Goal: Task Accomplishment & Management: Complete application form

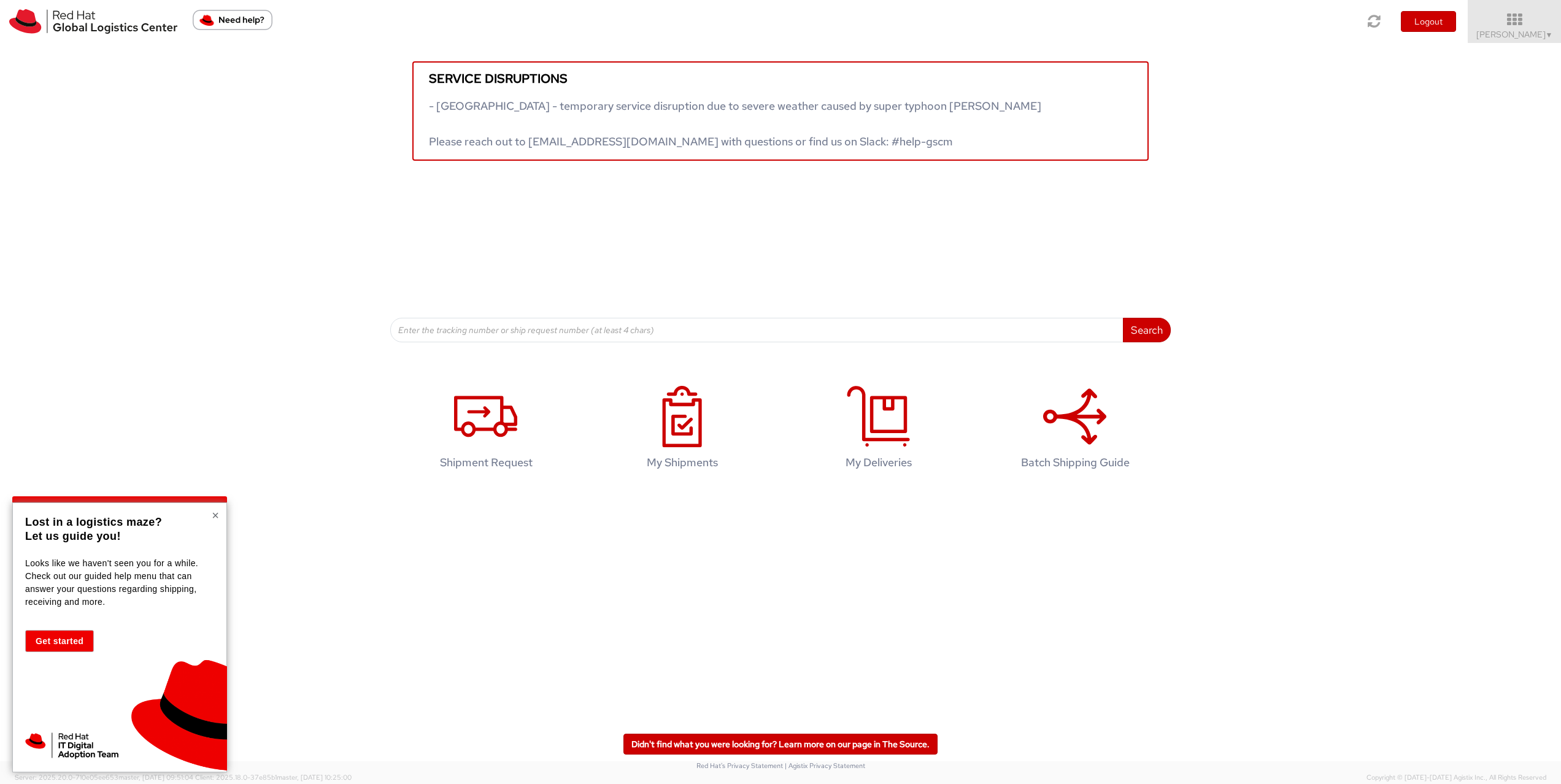
click at [217, 517] on button "×" at bounding box center [216, 515] width 8 height 12
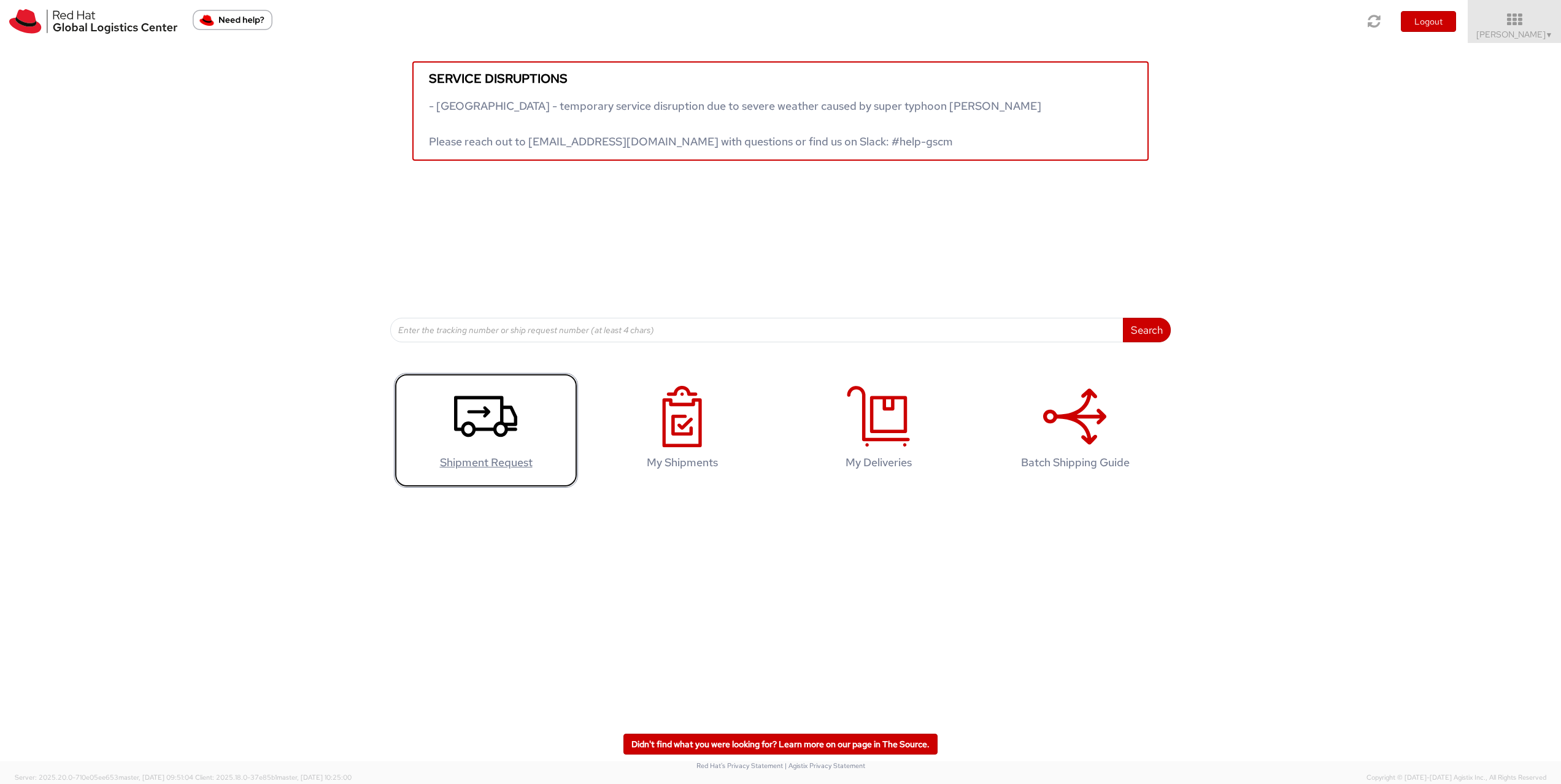
click at [489, 454] on link "Shipment Request" at bounding box center [486, 430] width 184 height 115
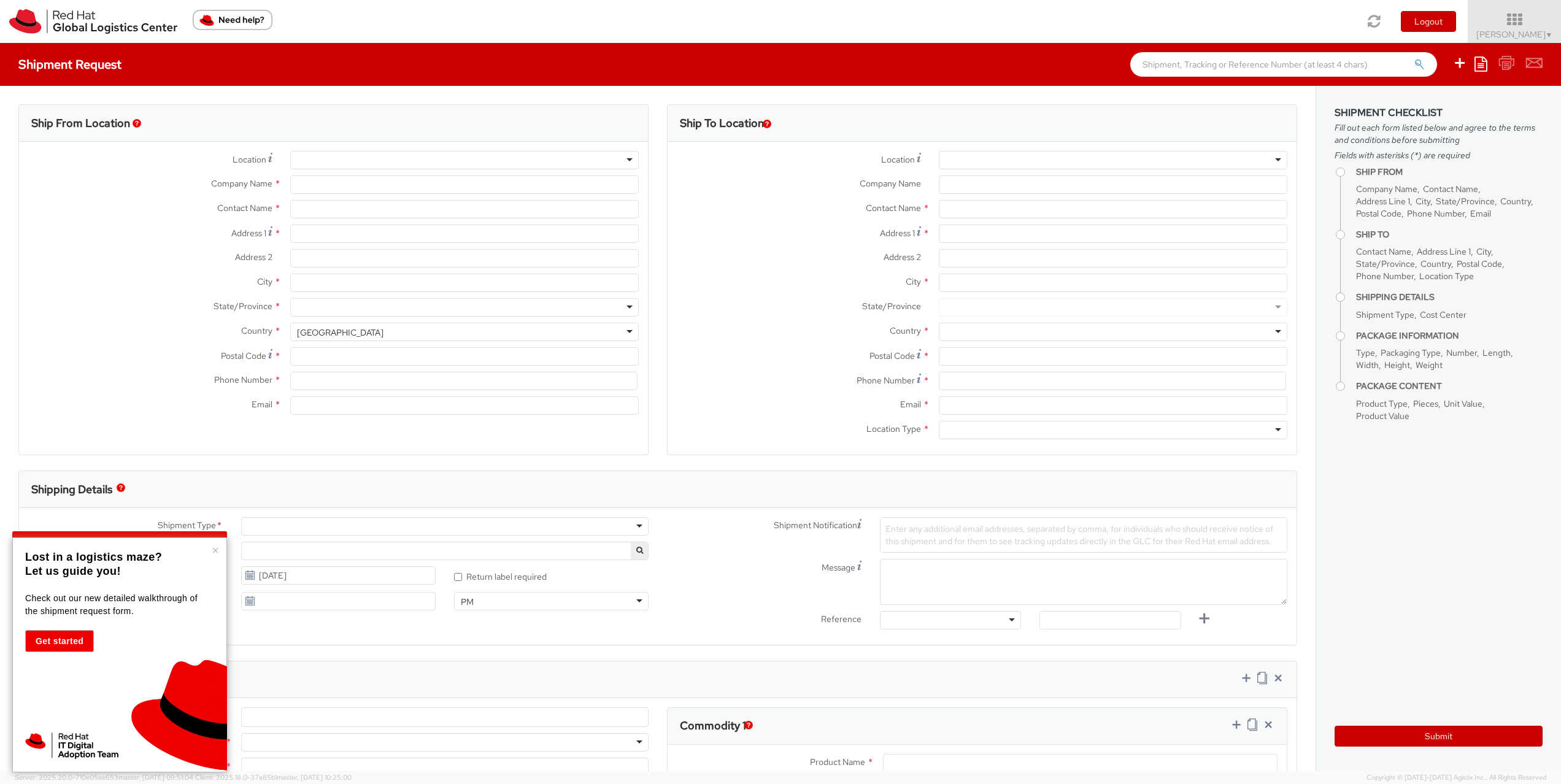
select select
select select "366"
type input "Red Hat AB"
type input "[PERSON_NAME]"
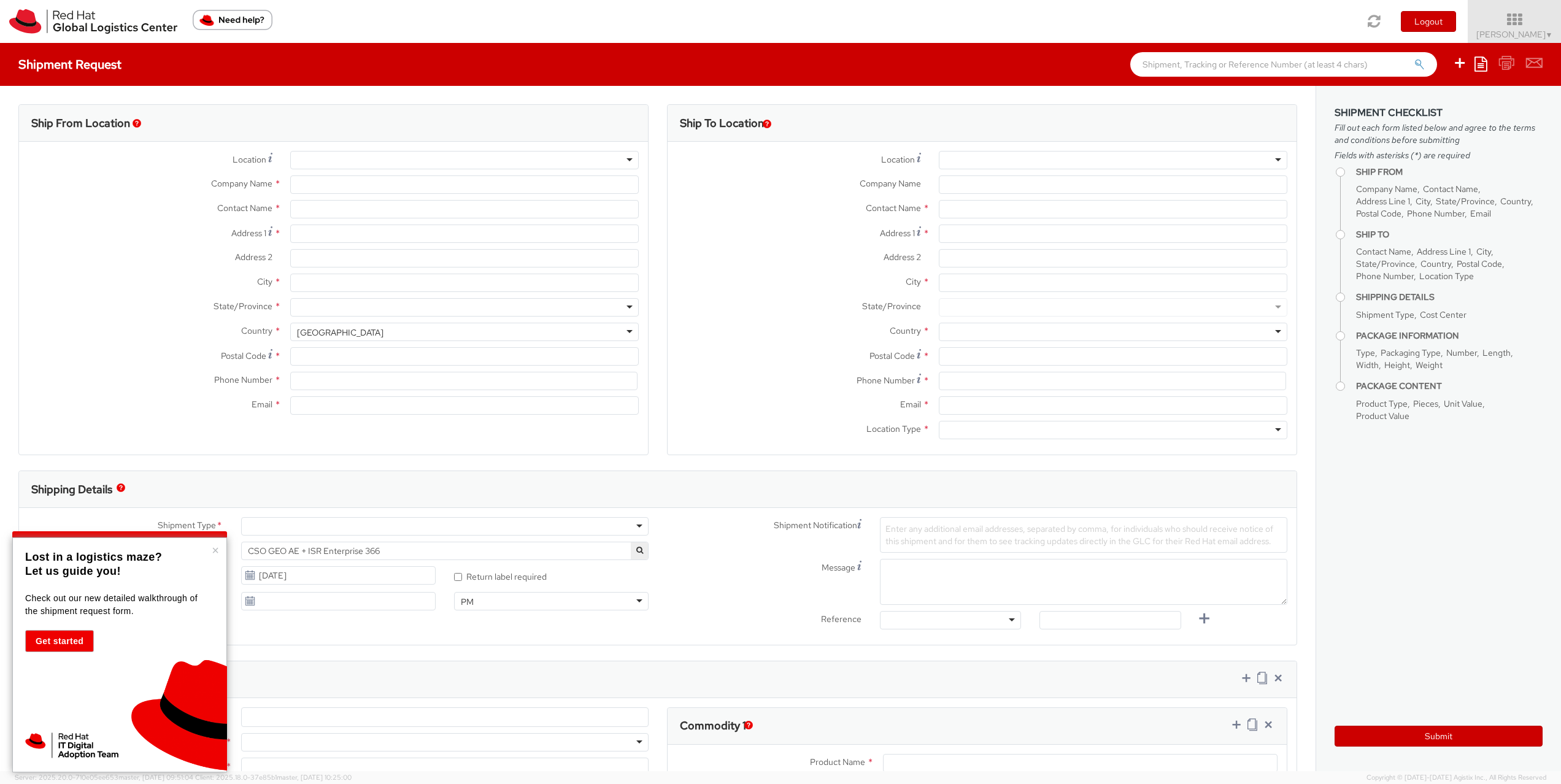
type input "Kista Science Tower"
type input "Farogatan 33, Kista"
type input "STOCKHOLM"
type input "164 51"
type input "46 8 50 57 56 00"
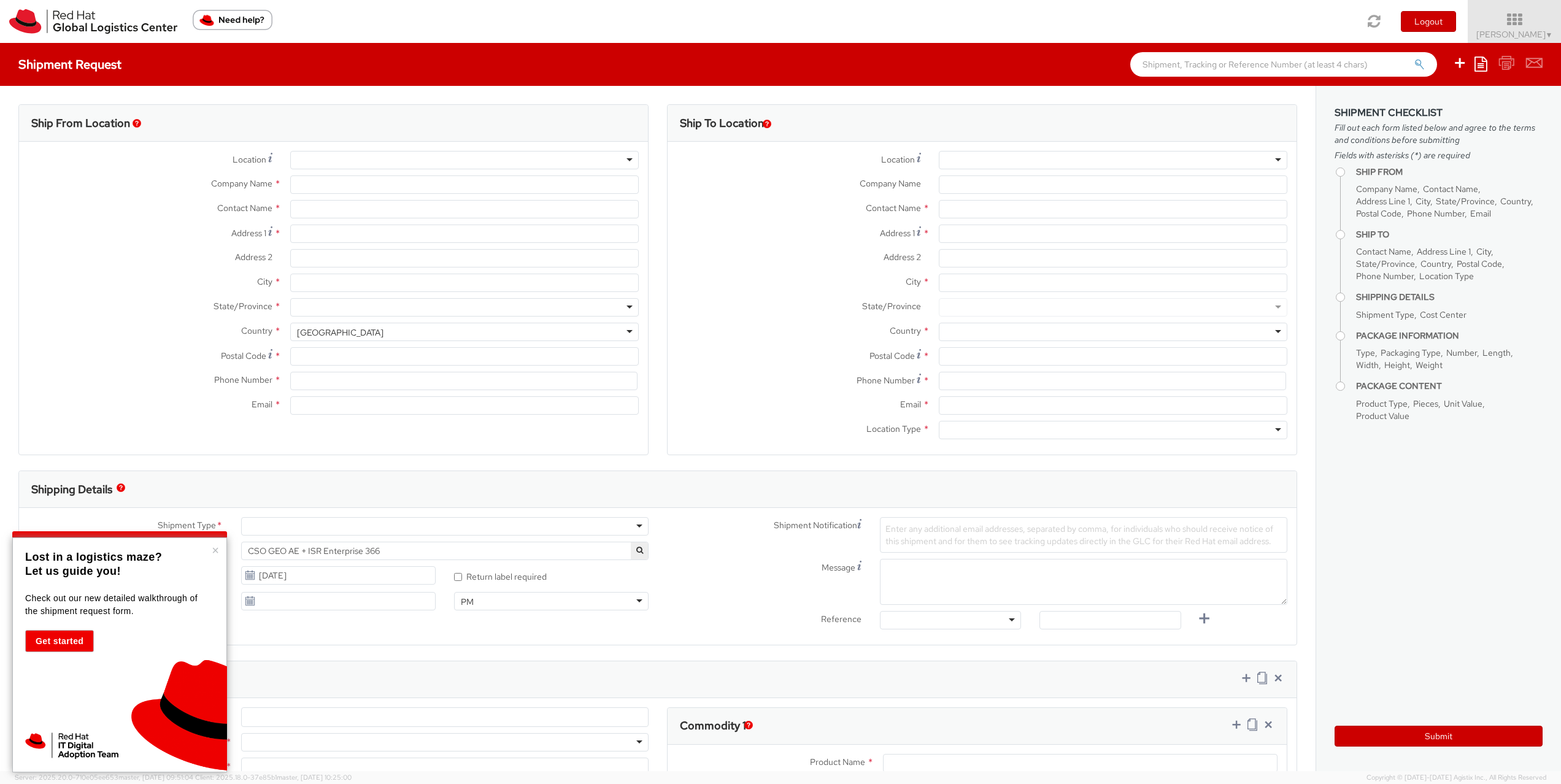
type input "adeclerc@redhat.com"
select select "CM"
select select "KGS"
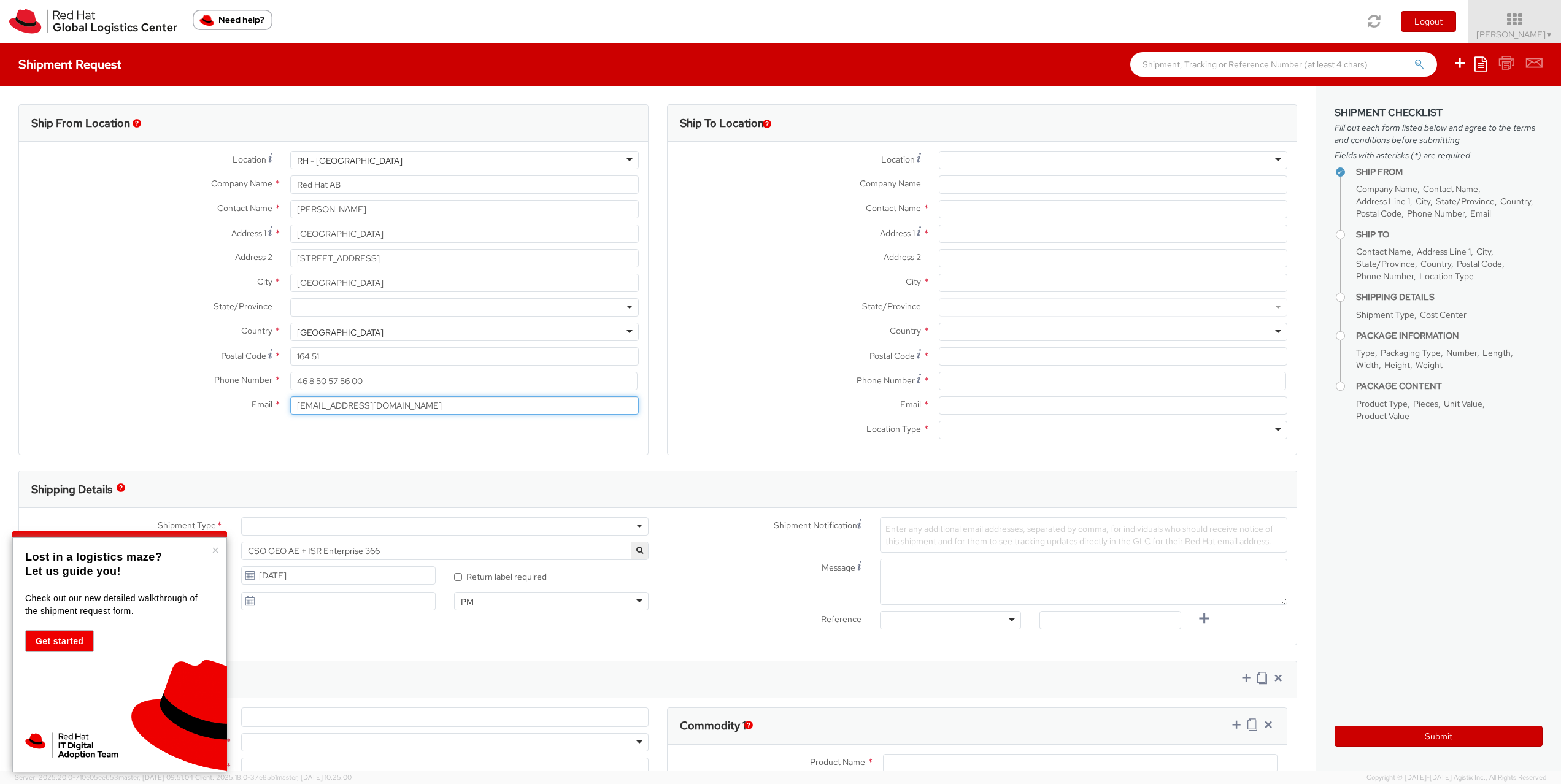
drag, startPoint x: 461, startPoint y: 413, endPoint x: 301, endPoint y: 406, distance: 160.2
click at [301, 406] on input "adeclerc@redhat.com" at bounding box center [464, 405] width 349 height 18
type input "andersdec@gmail.com"
click at [281, 426] on div "Location * RH - Stockholm RH - Stockholm RH - Amsterdam - MSO RH - Amsterdam Da…" at bounding box center [334, 285] width 629 height 288
click at [385, 387] on input "46 8 50 57 56 00" at bounding box center [464, 381] width 347 height 18
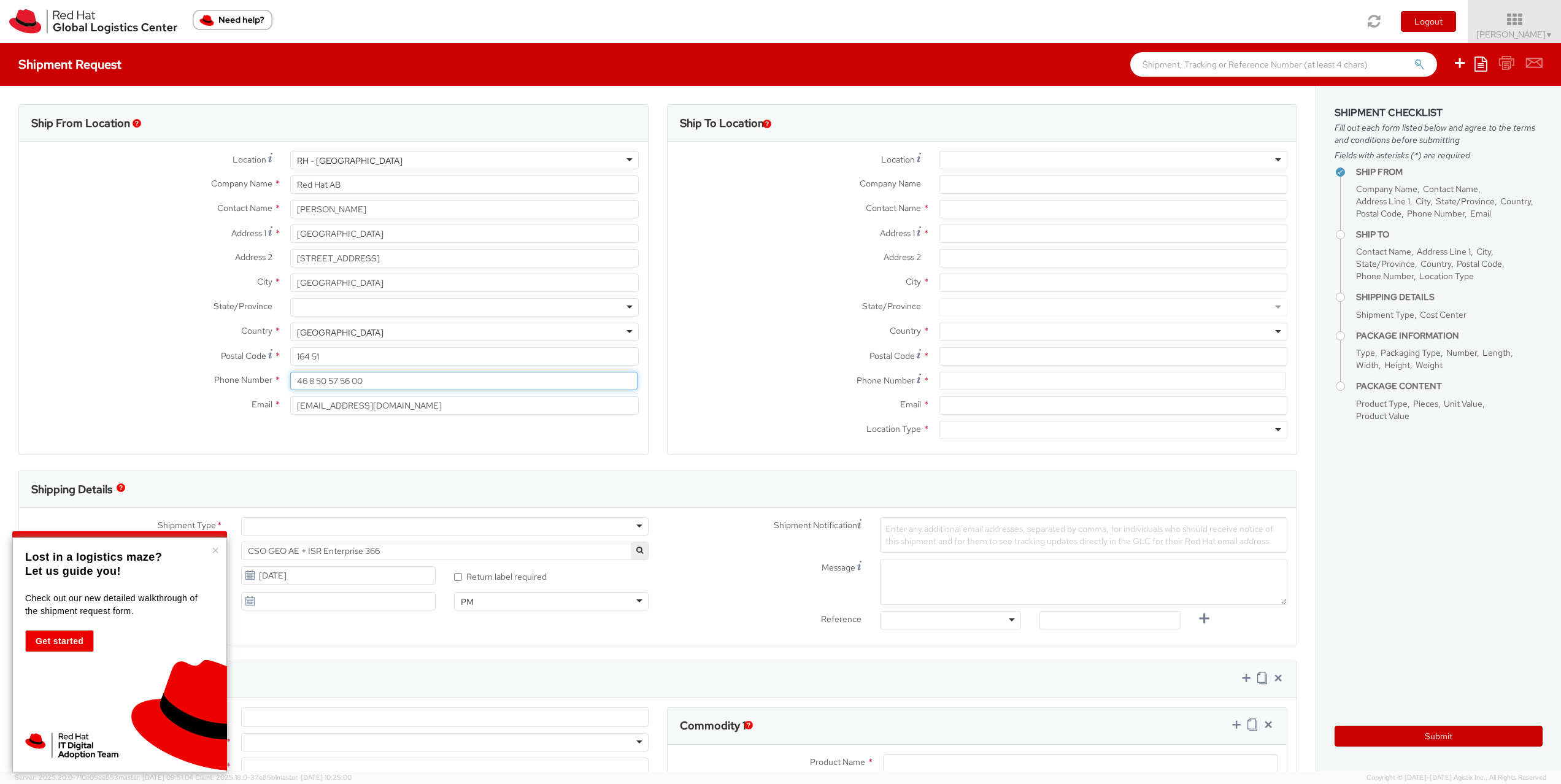
drag, startPoint x: 380, startPoint y: 383, endPoint x: 306, endPoint y: 381, distance: 74.0
click at [306, 381] on input "46 8 50 57 56 00" at bounding box center [464, 381] width 347 height 18
type input "4"
click at [374, 353] on input "164 51" at bounding box center [464, 356] width 349 height 18
click at [371, 379] on input at bounding box center [464, 381] width 347 height 18
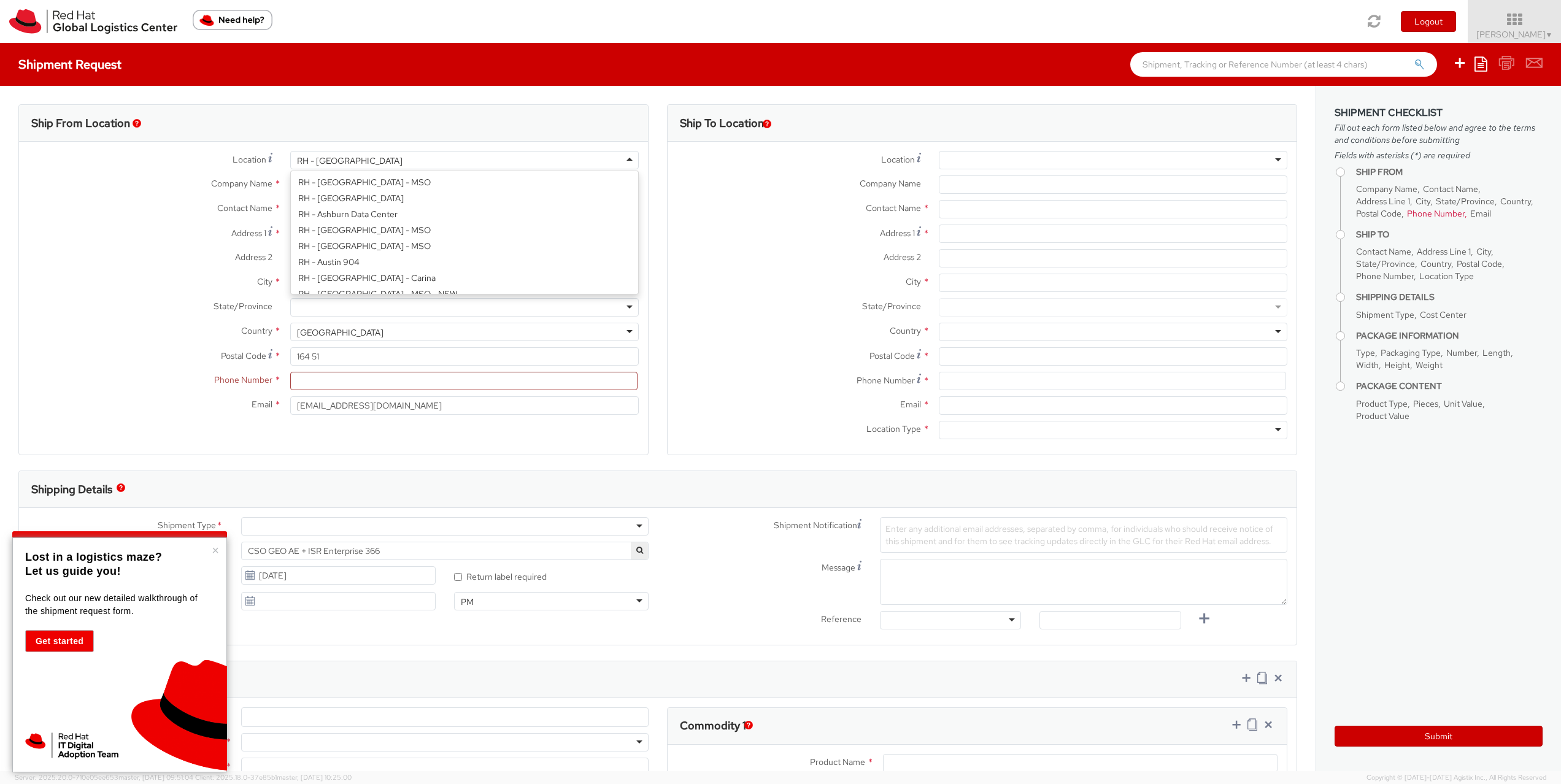
scroll to position [1784, 0]
click at [627, 157] on div "RH - Stockholm" at bounding box center [464, 160] width 349 height 18
click at [389, 276] on div "Location * RH - Stockholm RH - Stockholm RH - Amsterdam - MSO RH - Amsterdam Da…" at bounding box center [334, 286] width 629 height 270
click at [483, 160] on div "RH - Stockholm" at bounding box center [464, 160] width 349 height 18
type input "Red Hat Software (Beijing) Co."
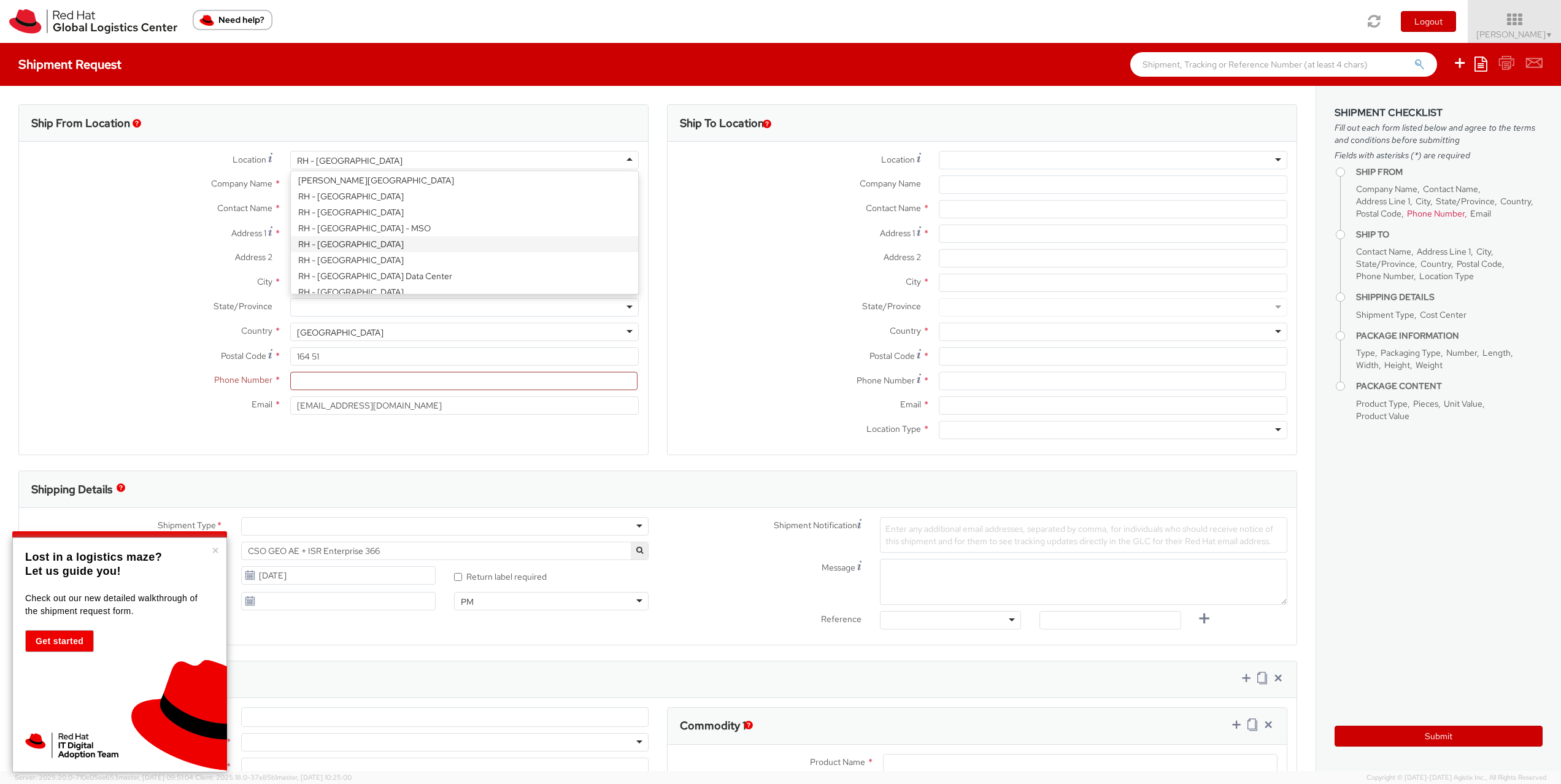
type input "Units 01-02, 28F, ZhongZhou Building"
type input "No. 3088 Jin Tian Road, Futian District"
type input "SHENZHEN"
type input "518048"
type input "0755 8435 6218"
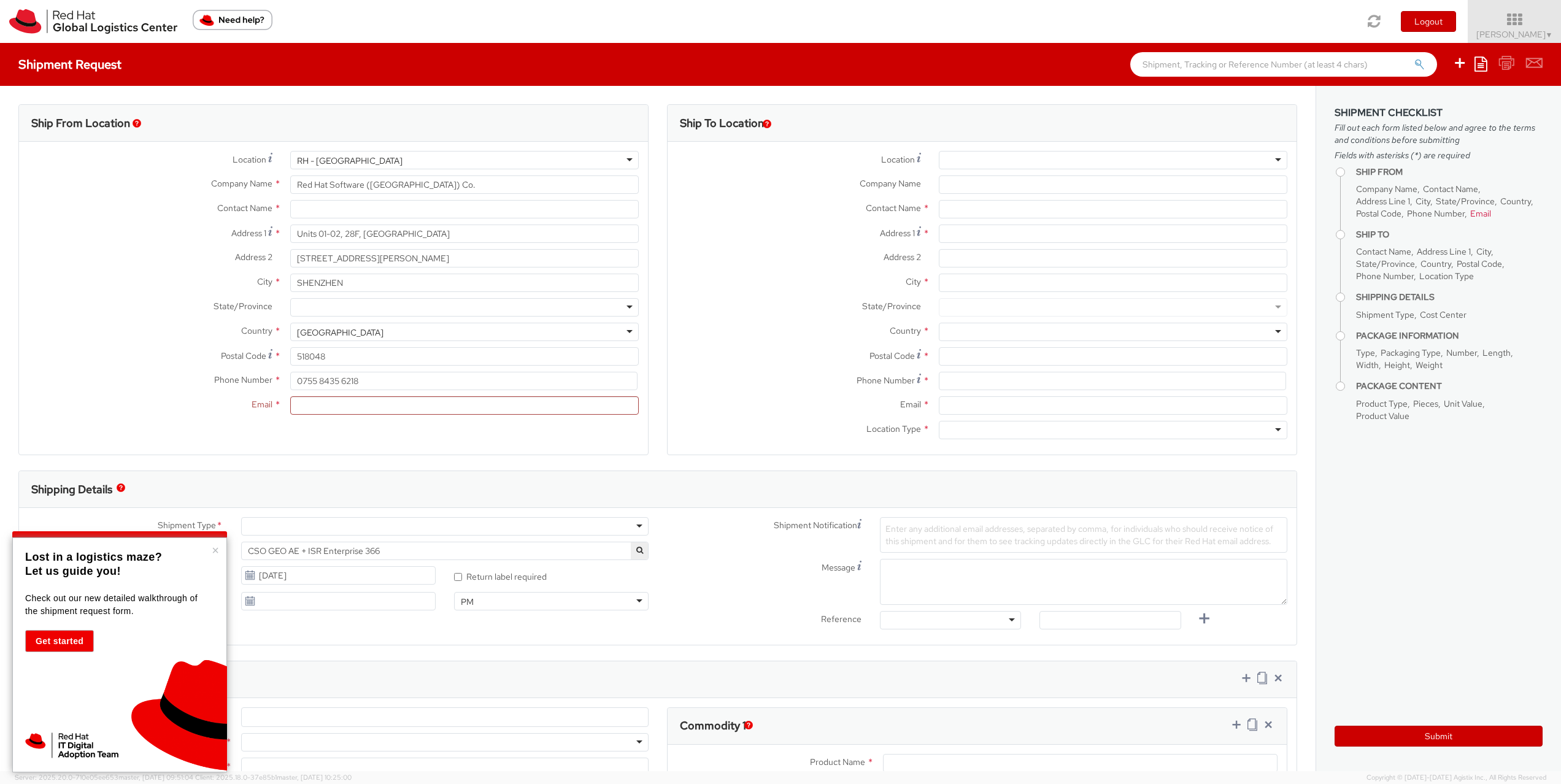
click at [626, 158] on div "RH - Shenzhen" at bounding box center [464, 160] width 349 height 18
type input "Red Hat AB"
type input "Kista Science Tower"
type input "Farogatan 33, Kista"
type input "STOCKHOLM"
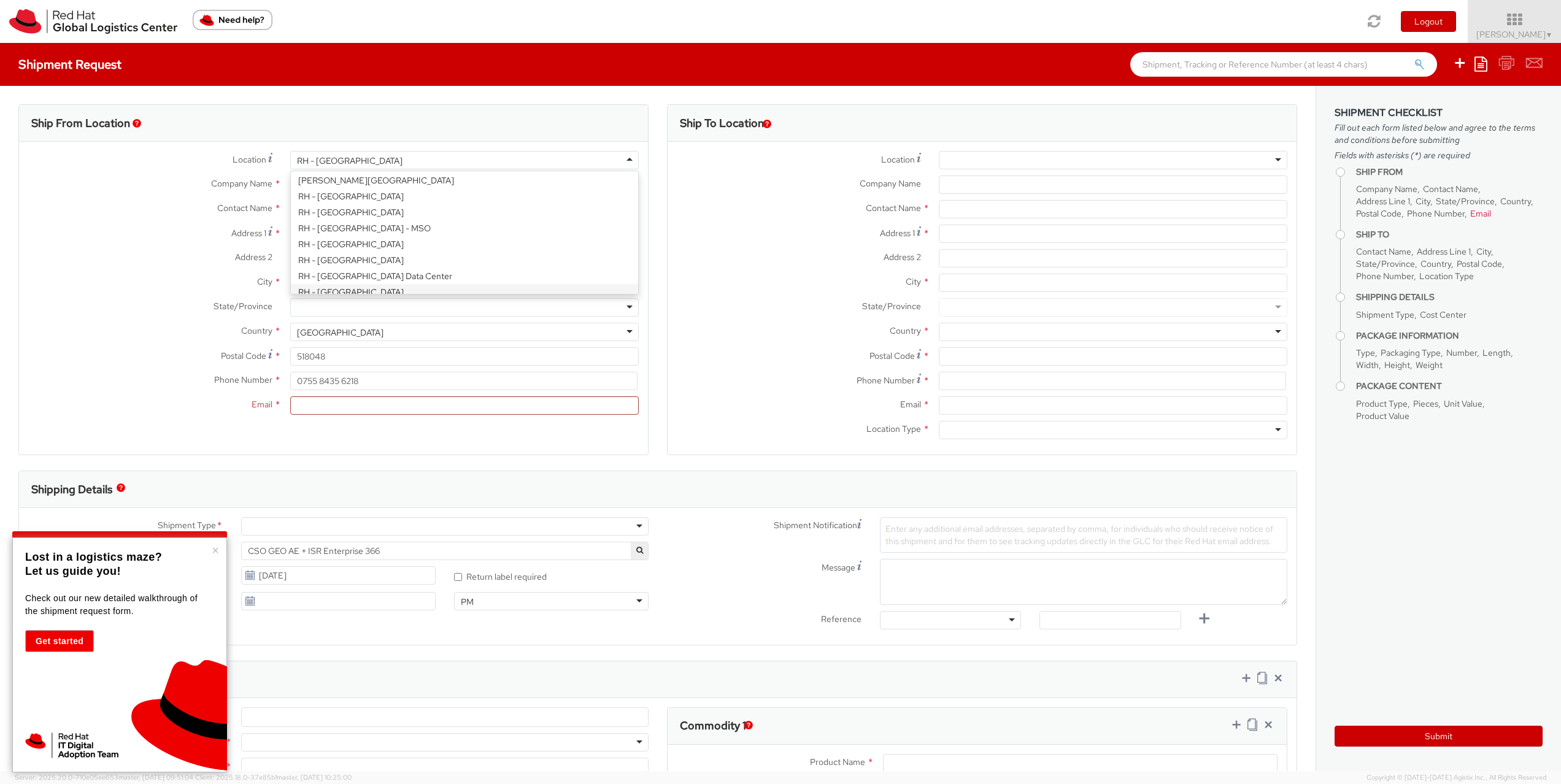
type input "164 51"
type input "46 8 50 57 56 00"
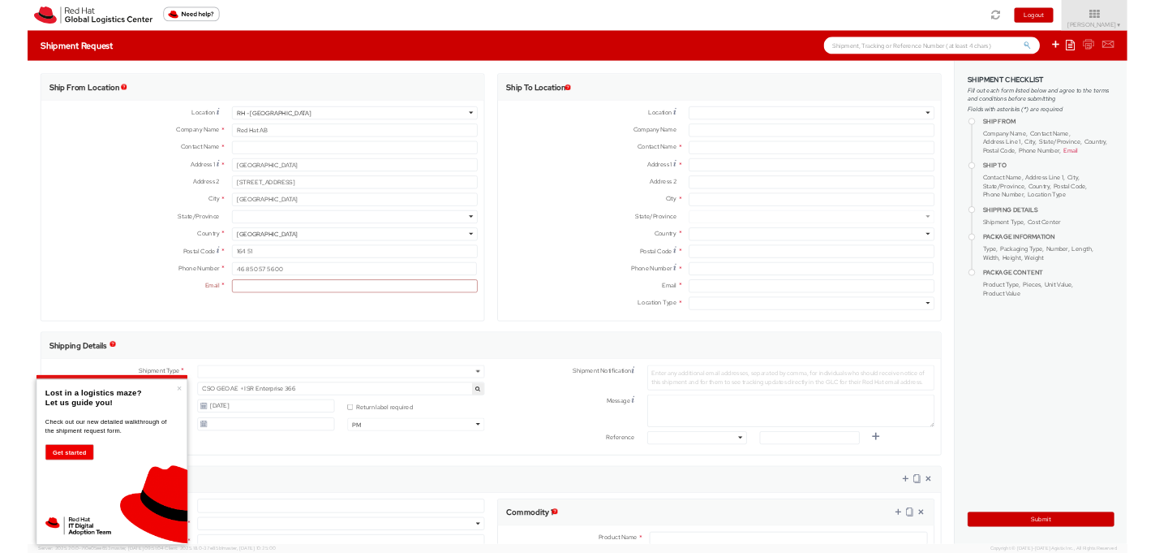
scroll to position [0, 0]
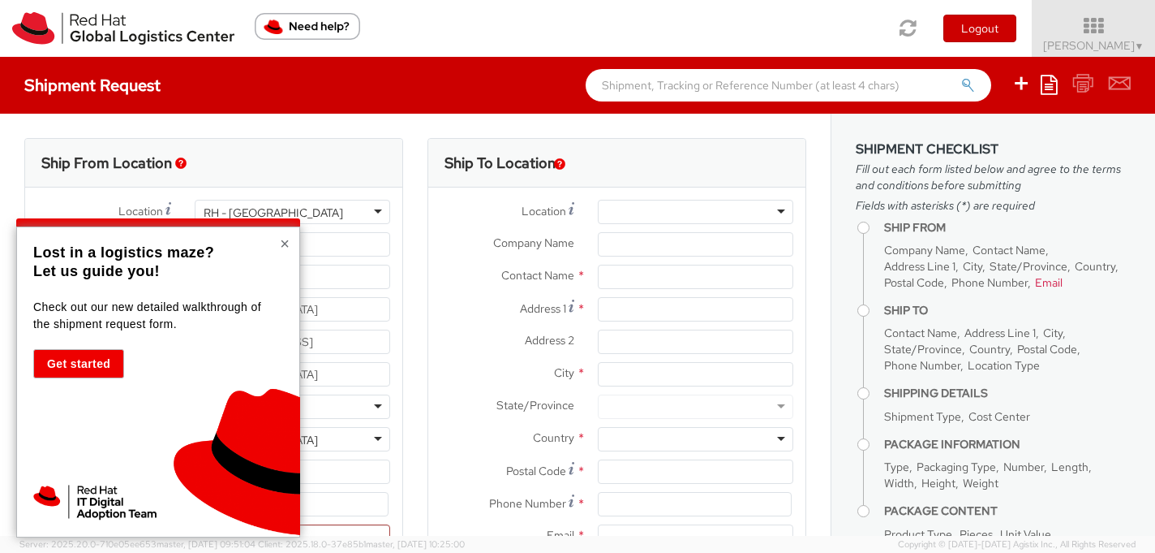
click at [287, 250] on button "×" at bounding box center [285, 243] width 10 height 16
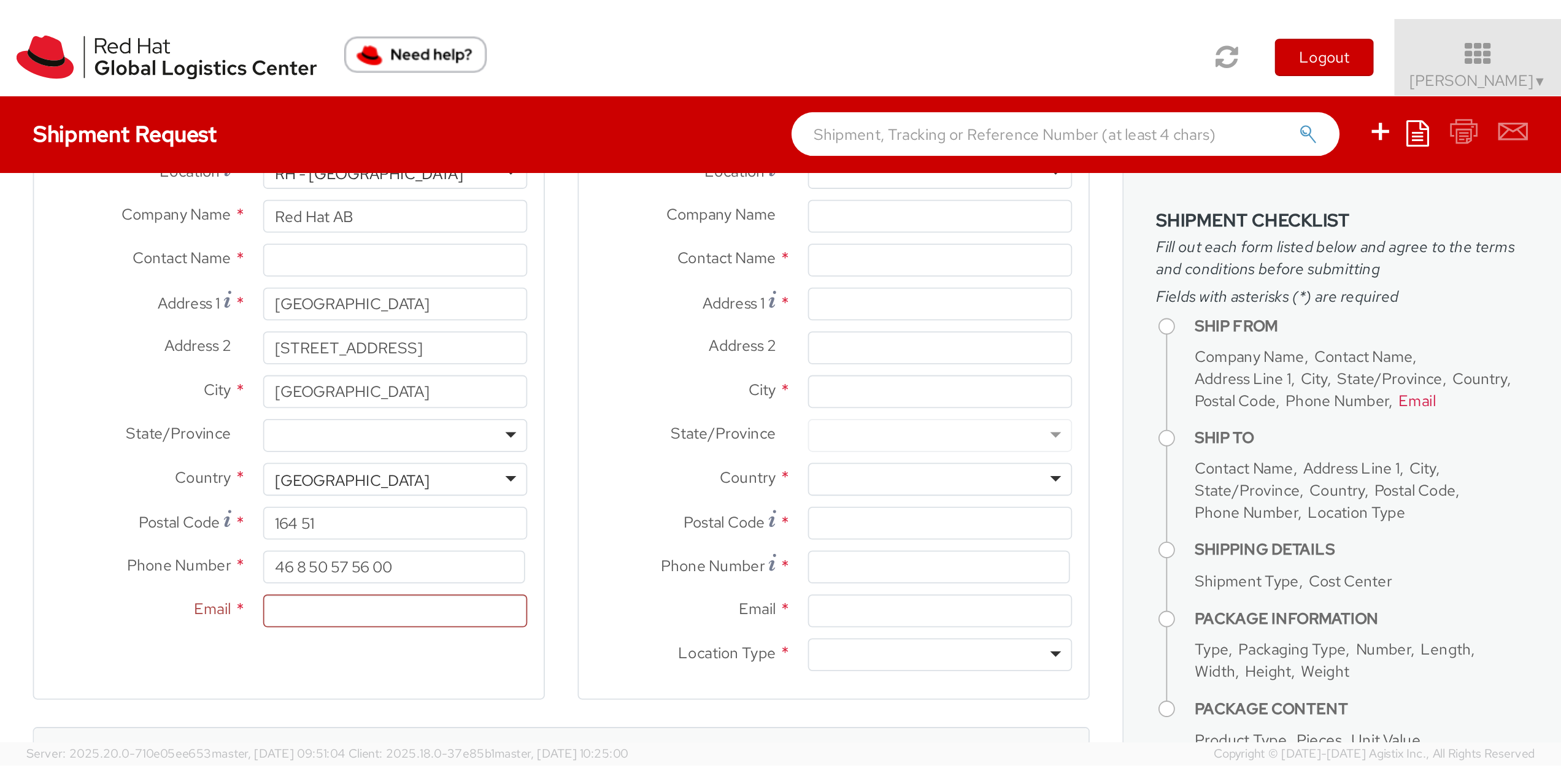
scroll to position [60, 0]
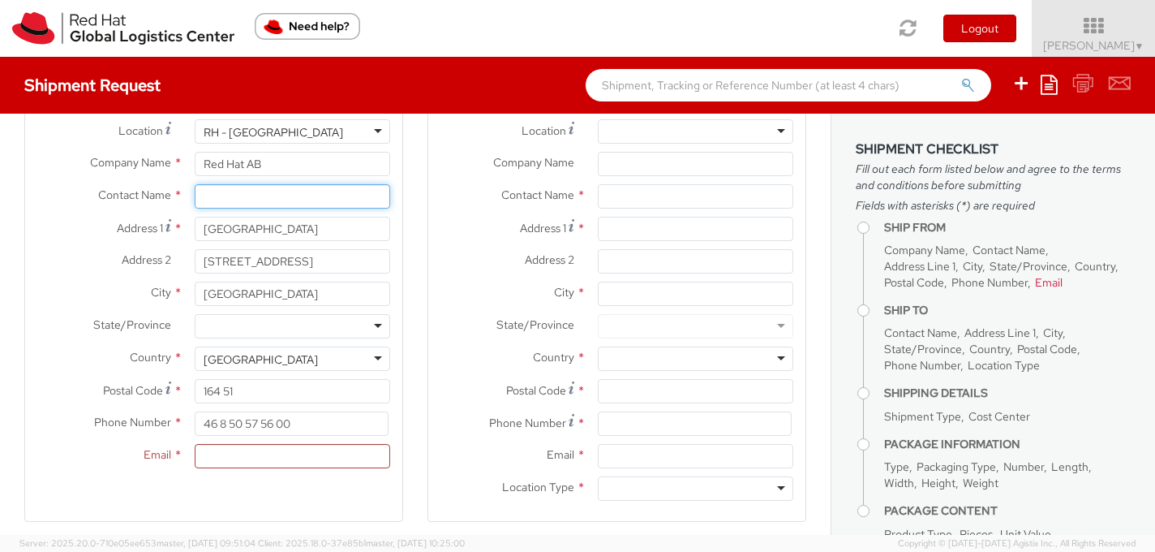
click at [252, 202] on input "text" at bounding box center [293, 196] width 196 height 24
paste input "Anna Lei Linne"
click at [205, 197] on input "Anna Lei Linne" at bounding box center [293, 196] width 196 height 24
click at [198, 192] on input "Anna Lei Linne" at bounding box center [293, 196] width 196 height 24
type input "Anna Lei Linne"
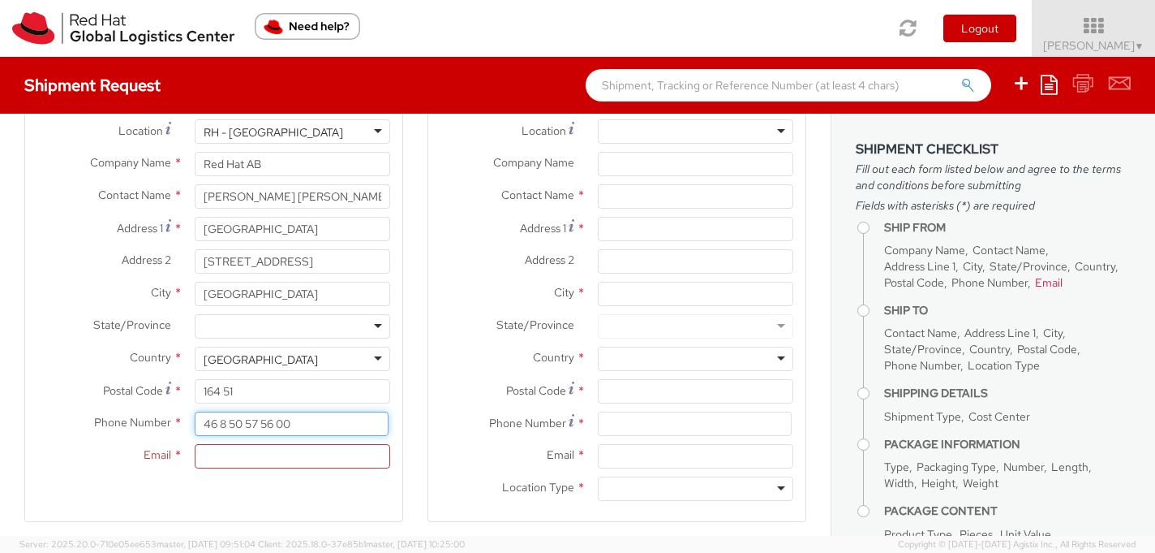
drag, startPoint x: 306, startPoint y: 425, endPoint x: 200, endPoint y: 418, distance: 106.5
click at [200, 418] on input "46 8 50 57 56 00" at bounding box center [292, 423] width 194 height 24
paste input "M: +46-70-252-0925"
click at [230, 423] on input "M: +46-70-252-0925" at bounding box center [292, 423] width 194 height 24
type input "+46-70-252-0925"
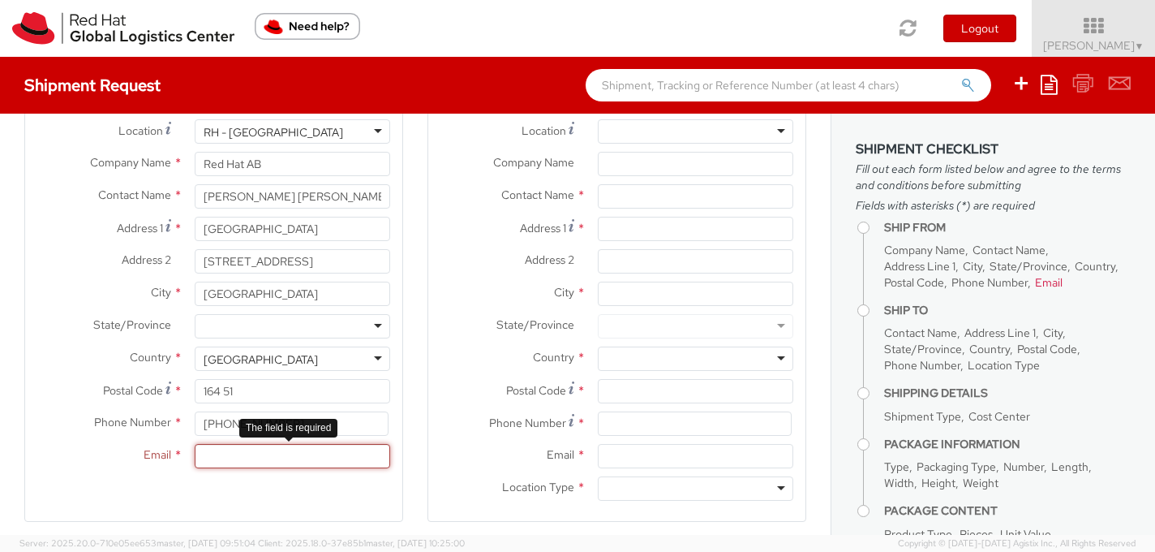
click at [230, 458] on input "Email *" at bounding box center [293, 456] width 196 height 24
paste input "alinne@redhat.com"
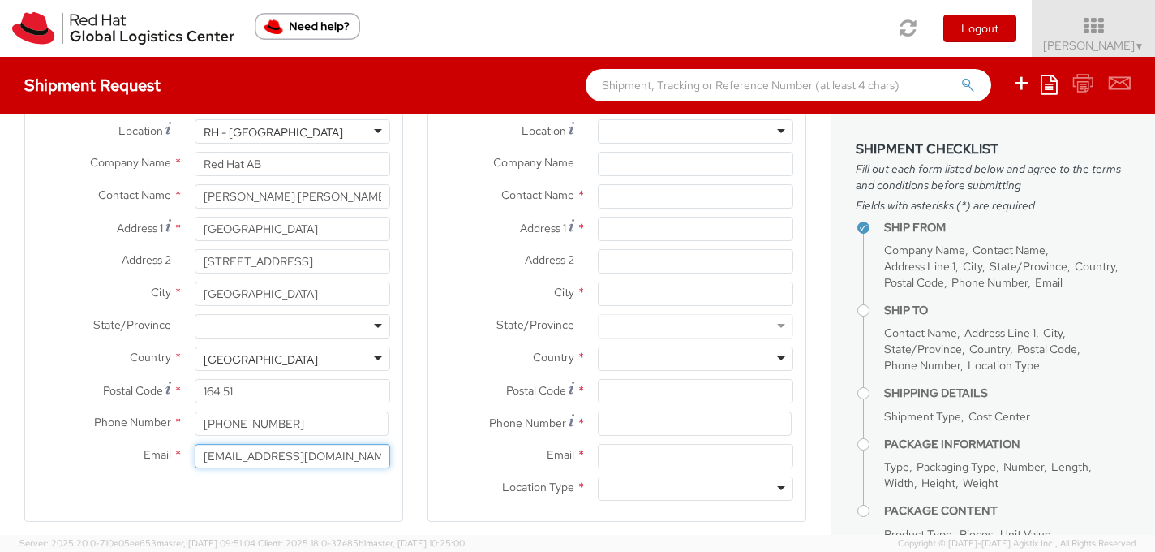
type input "alinne@redhat.com"
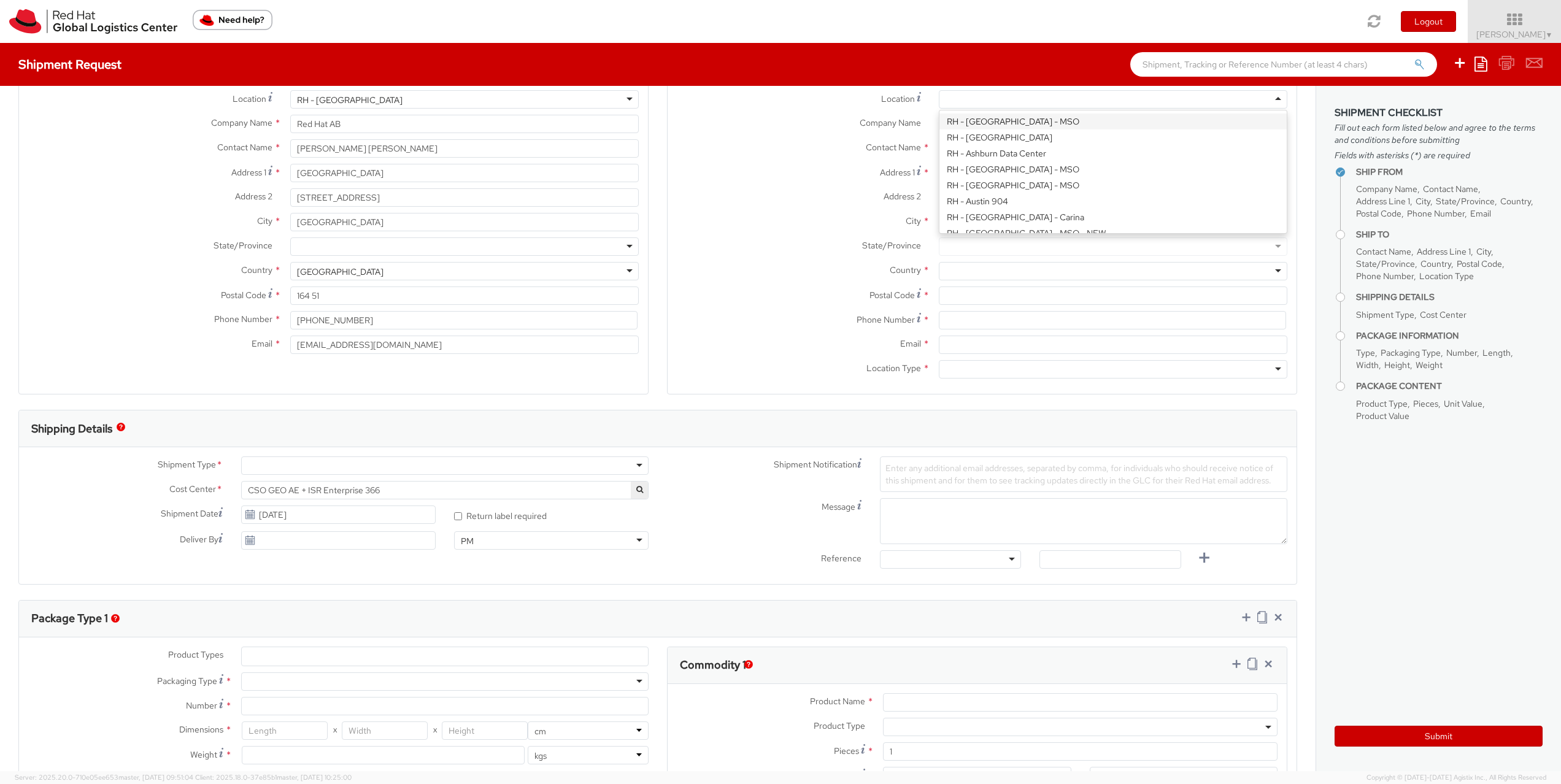
click at [1271, 98] on div at bounding box center [1113, 99] width 349 height 18
type input "Red Hat Czech s.r.o."
type input "Masaryk University, Faculty of Informatics"
type input "CERIT Science Park, Botanicka 68a"
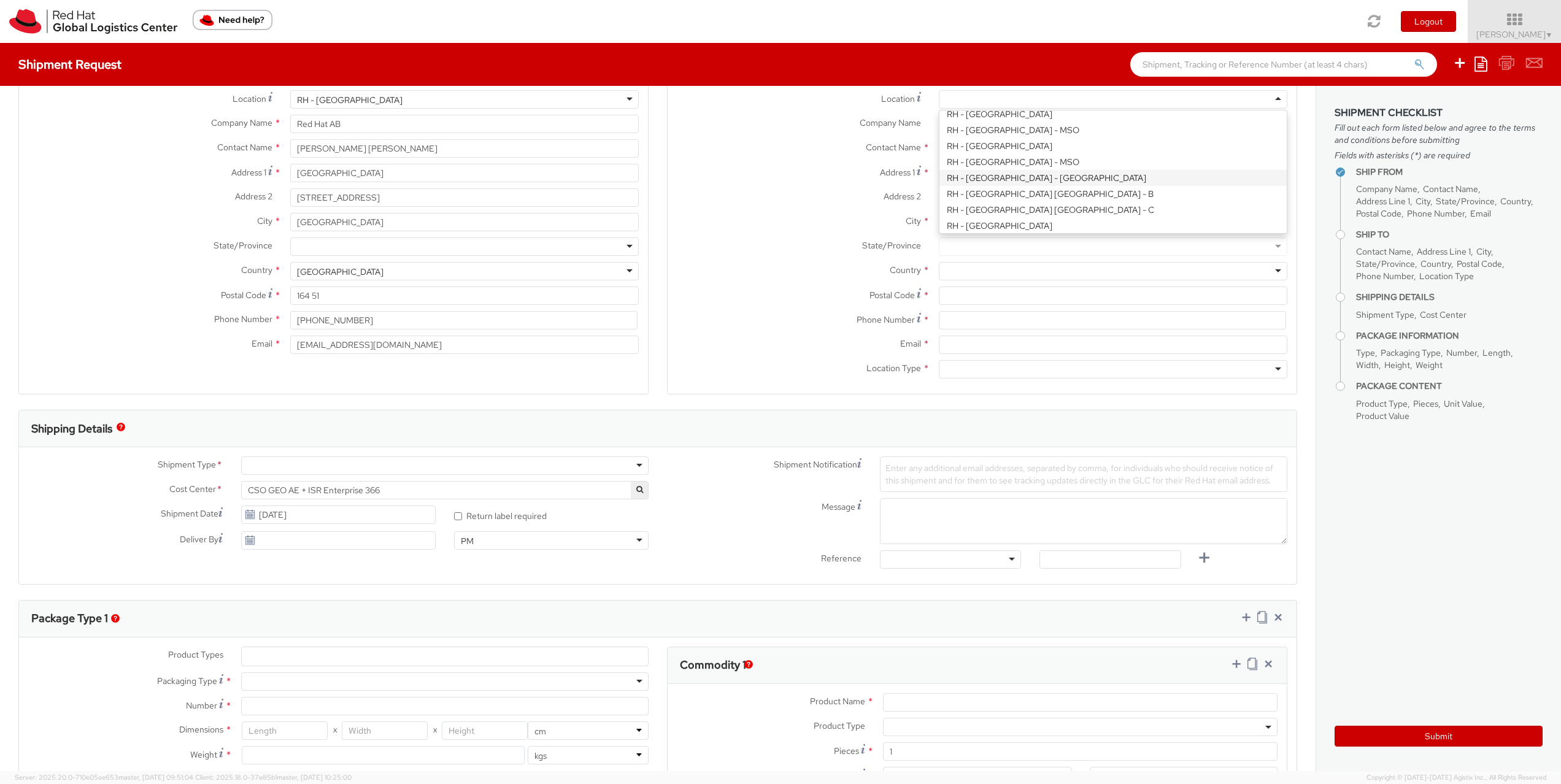
type input "BRNO"
type input "602 00"
type input "420 549 491 810"
click at [1267, 98] on div "RH - Brno - Masaryk University" at bounding box center [1113, 99] width 349 height 18
type input "Purkynova 647/111"
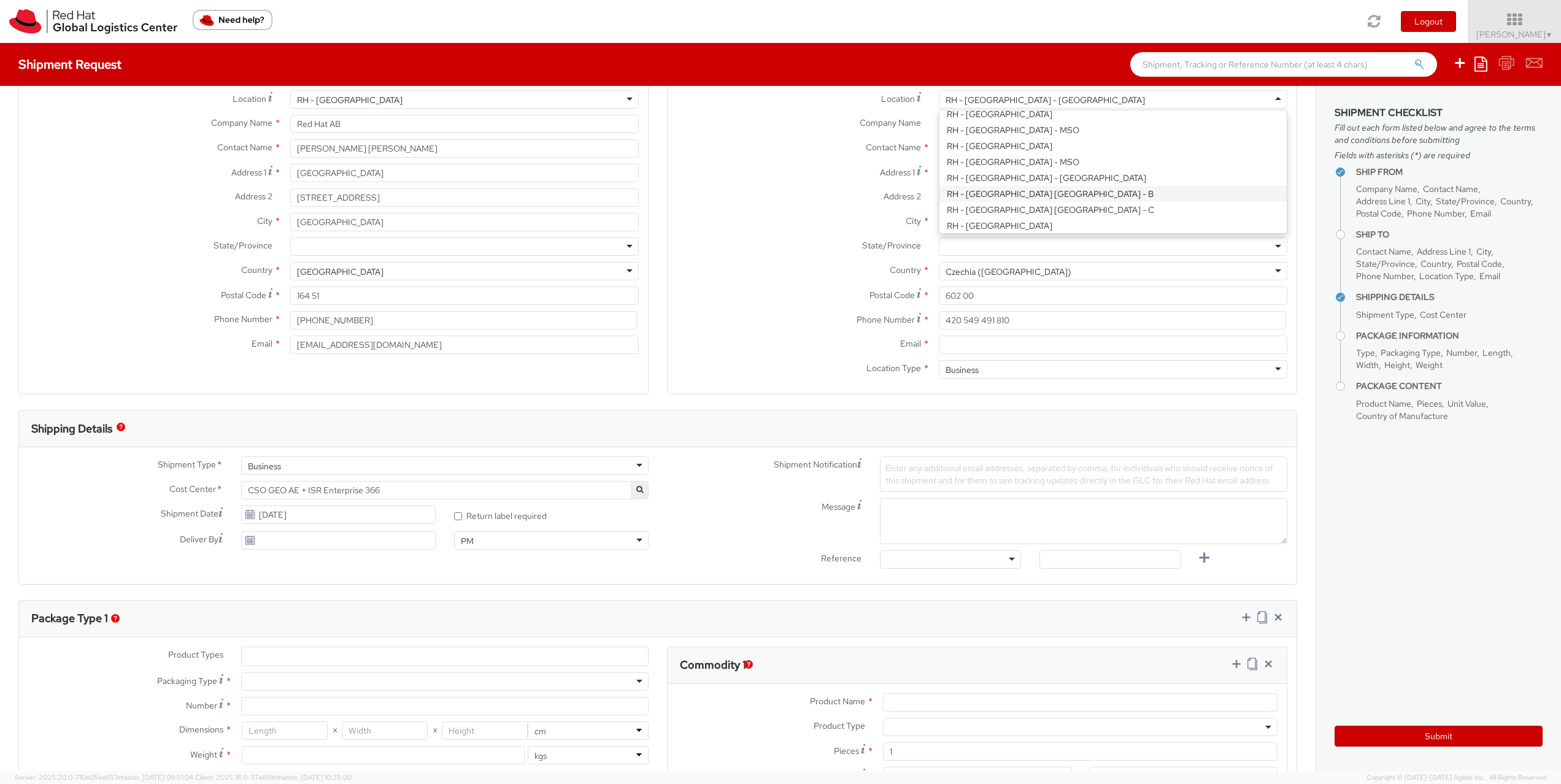
type input "621 00"
type input "420 532 294 555"
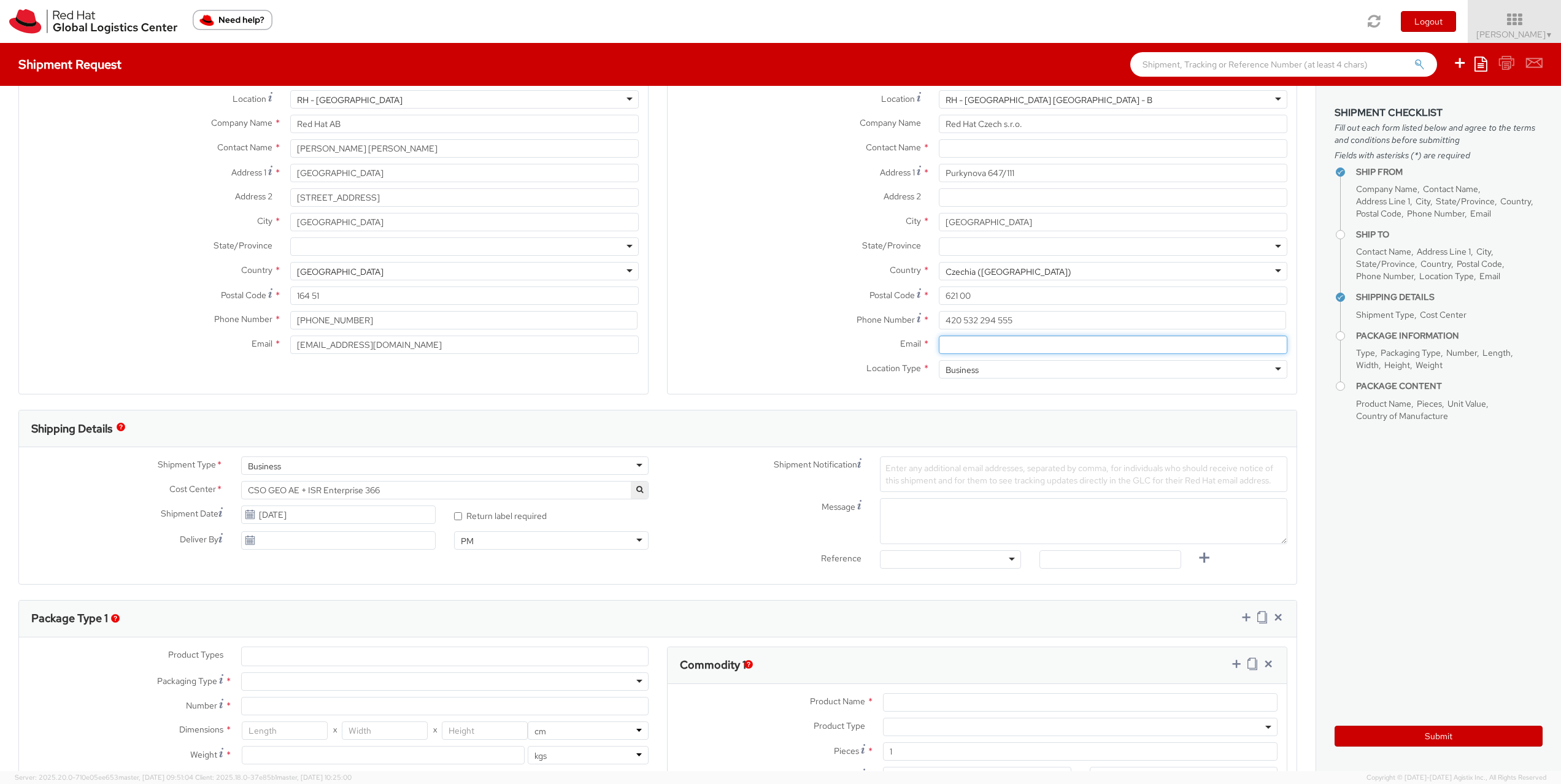
click at [1087, 339] on input "Email *" at bounding box center [1113, 345] width 349 height 18
paste input "laptop-return@redhat.com"
type input "laptop-return@redhat.com"
click at [985, 156] on input "text" at bounding box center [1113, 148] width 349 height 18
paste input "Attn: Red Hat IT - Endpoint Systems"
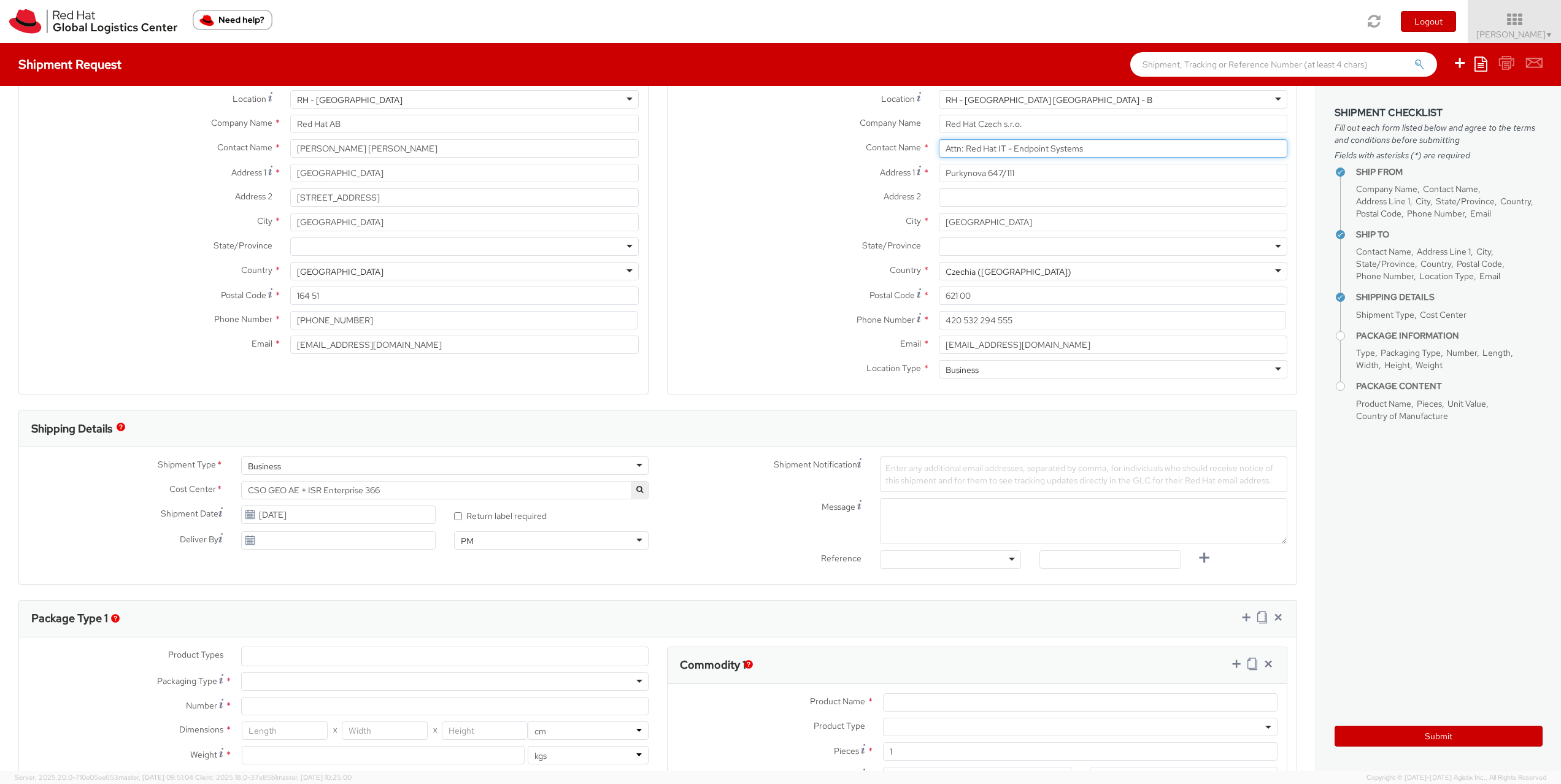
type input "Attn: Red Hat IT - Endpoint Systems"
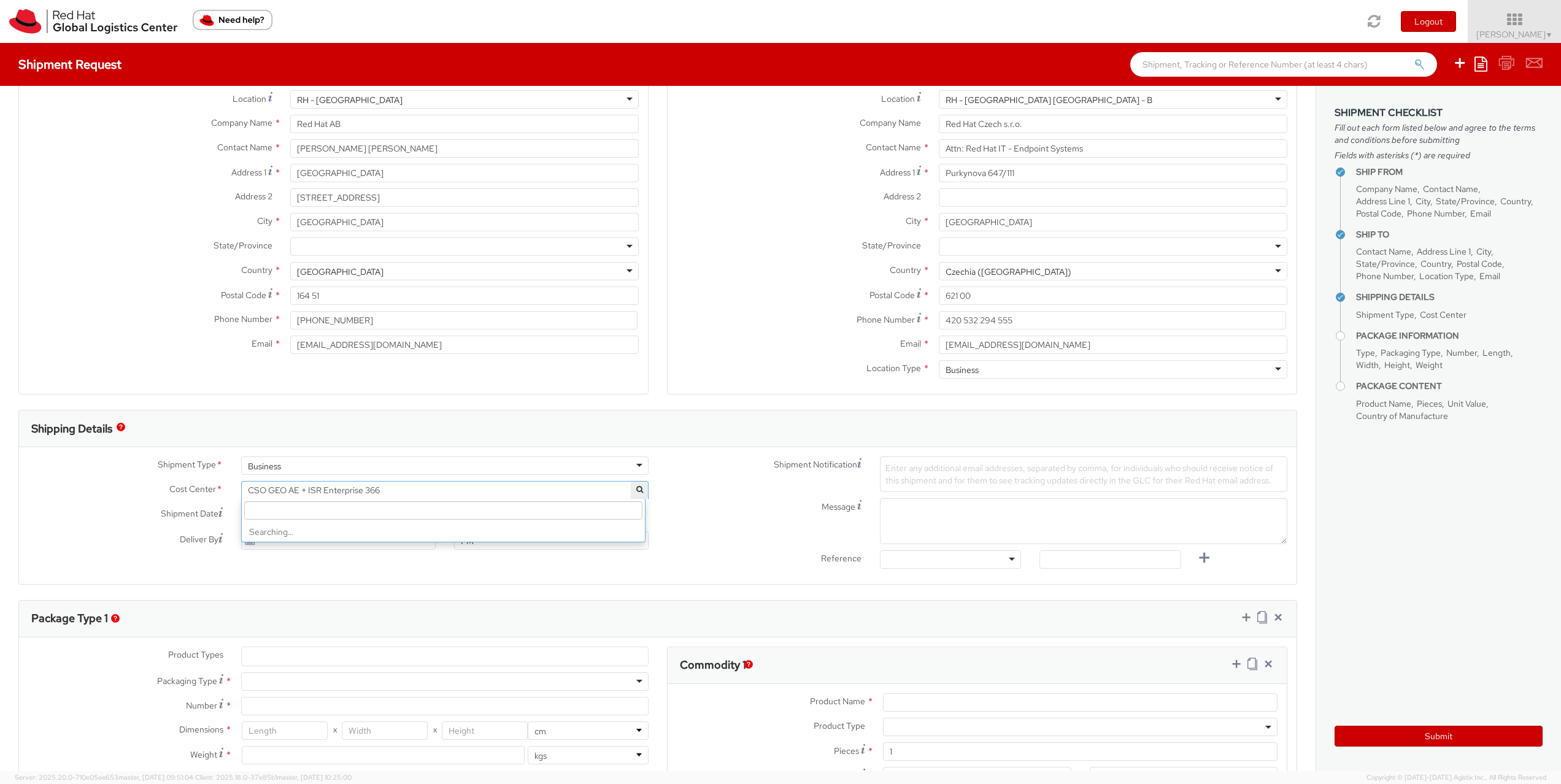
click at [613, 491] on span "CSO GEO AE + ISR Enterprise 366" at bounding box center [445, 490] width 394 height 11
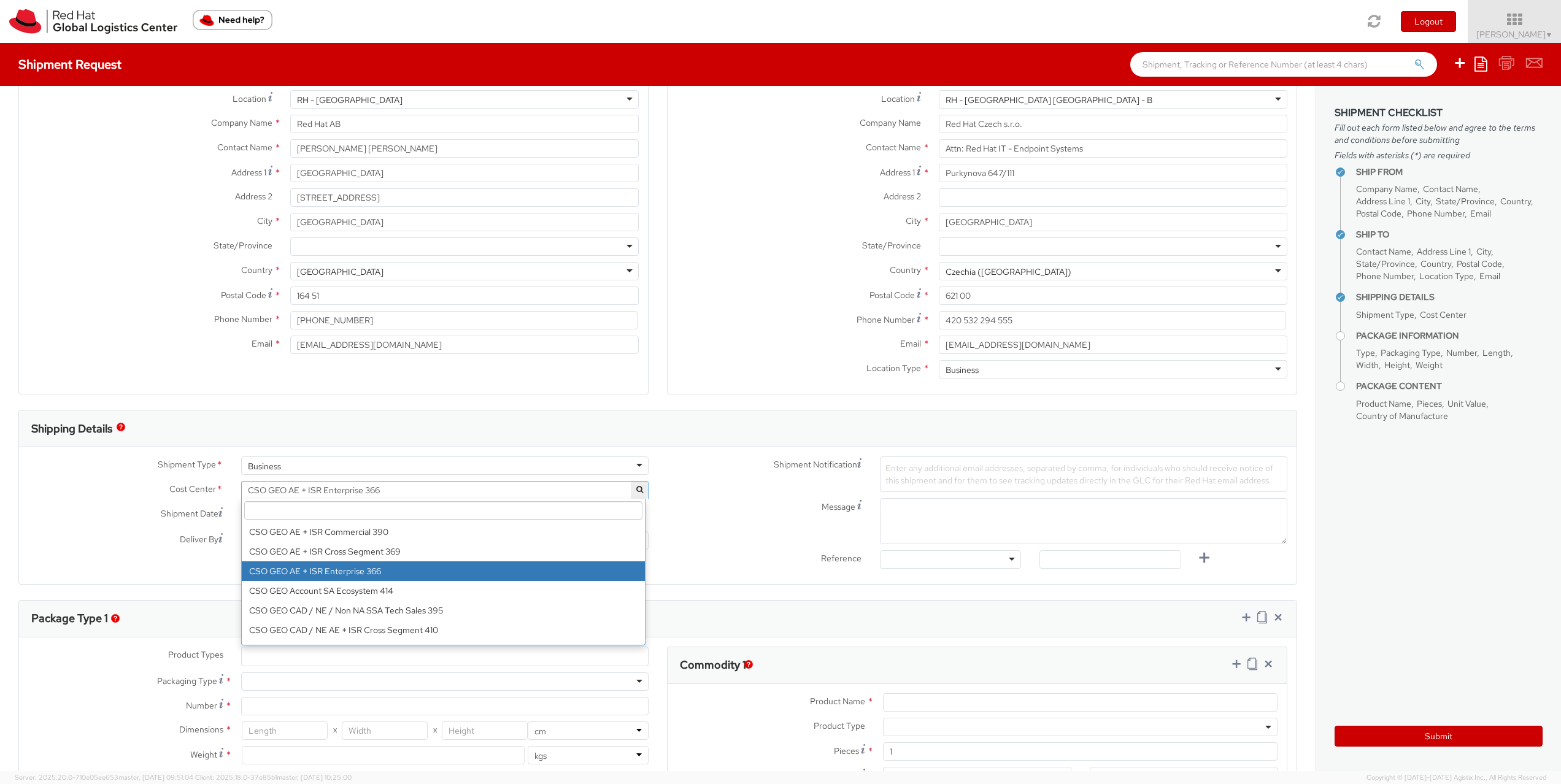
click at [566, 513] on input "search" at bounding box center [443, 510] width 399 height 18
paste input "IT Fixed Assets and Contracts 850"
type input "IT Fixed Assets and Contracts 850"
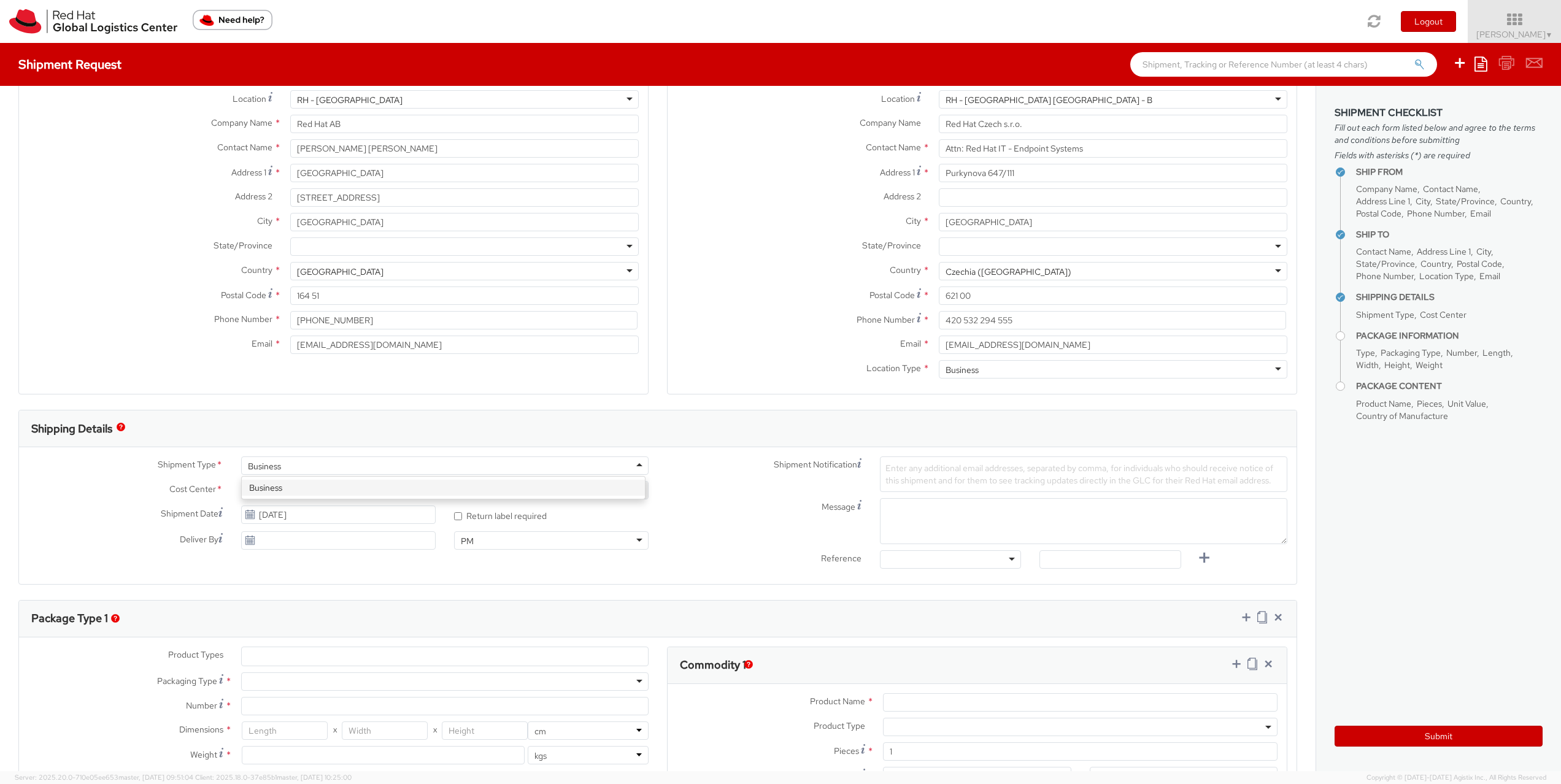
click at [550, 460] on div "Business" at bounding box center [445, 466] width 408 height 18
click at [659, 513] on div "Message" at bounding box center [977, 521] width 639 height 46
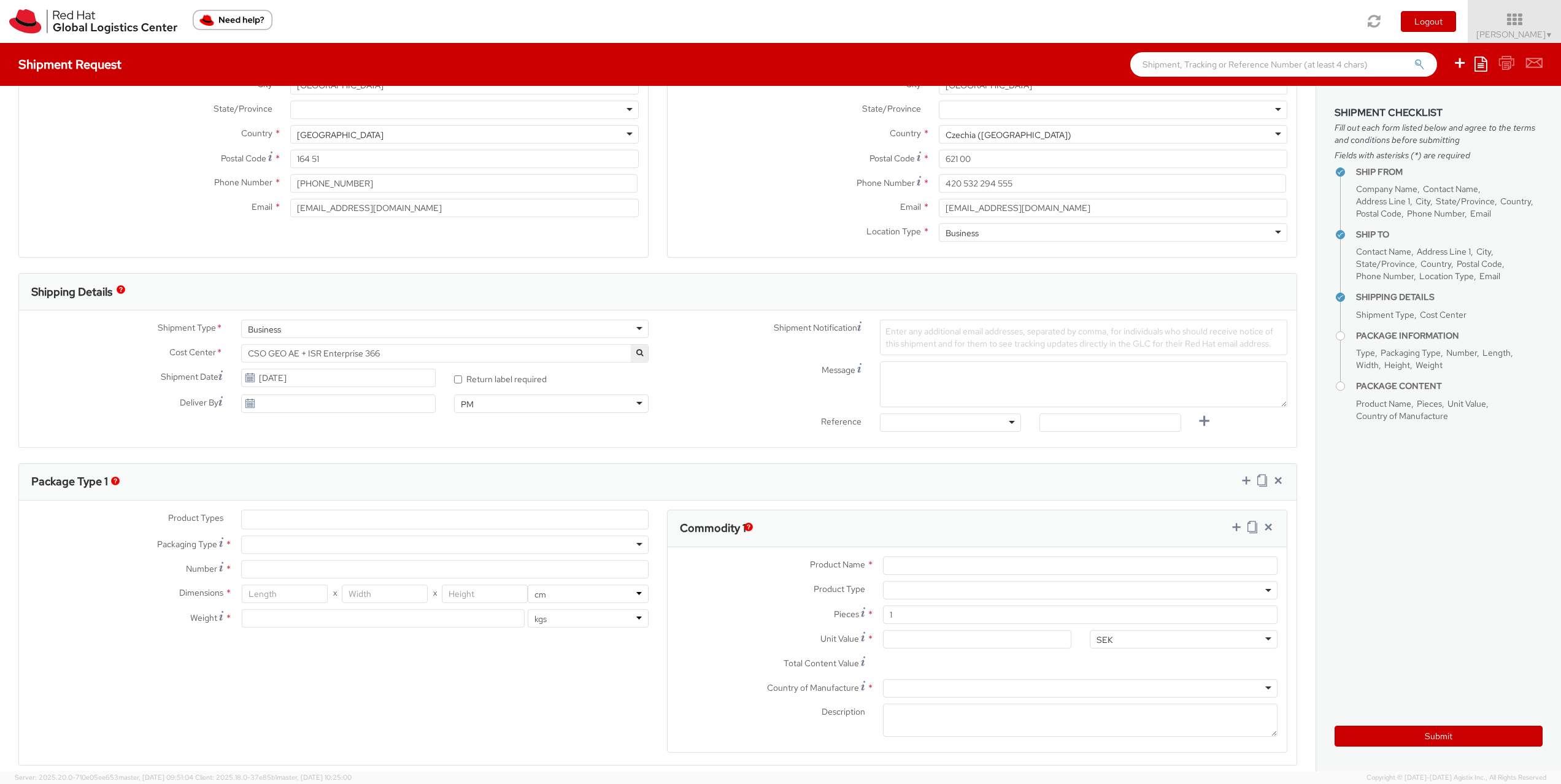
scroll to position [198, 0]
click at [530, 357] on agx-select2 "CSO GEO AE + ISR Enterprise 366 CSO GEO AE + ISR Enterprise 366 3Scale Barcelon…" at bounding box center [445, 352] width 408 height 11
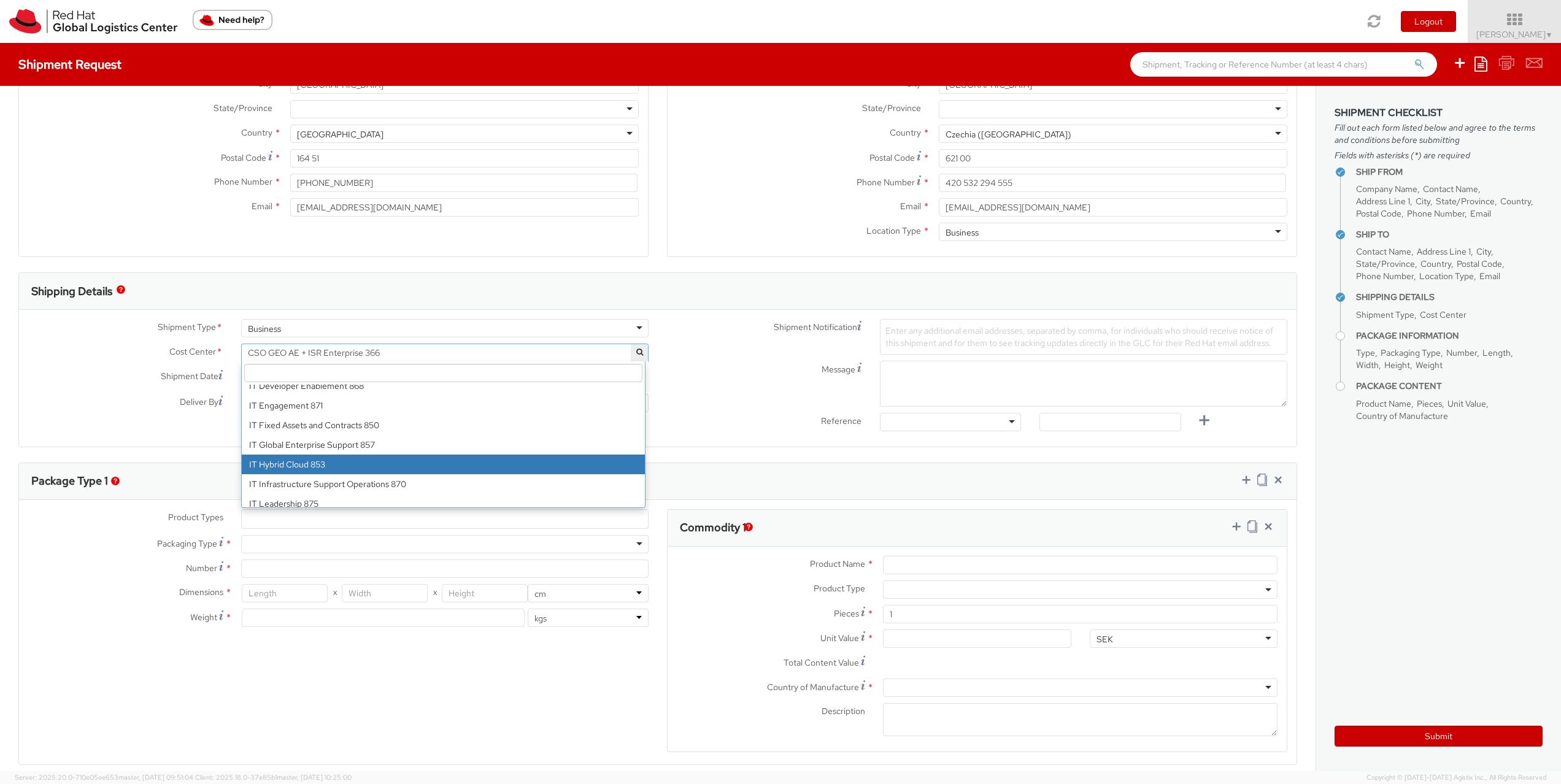
scroll to position [7228, 0]
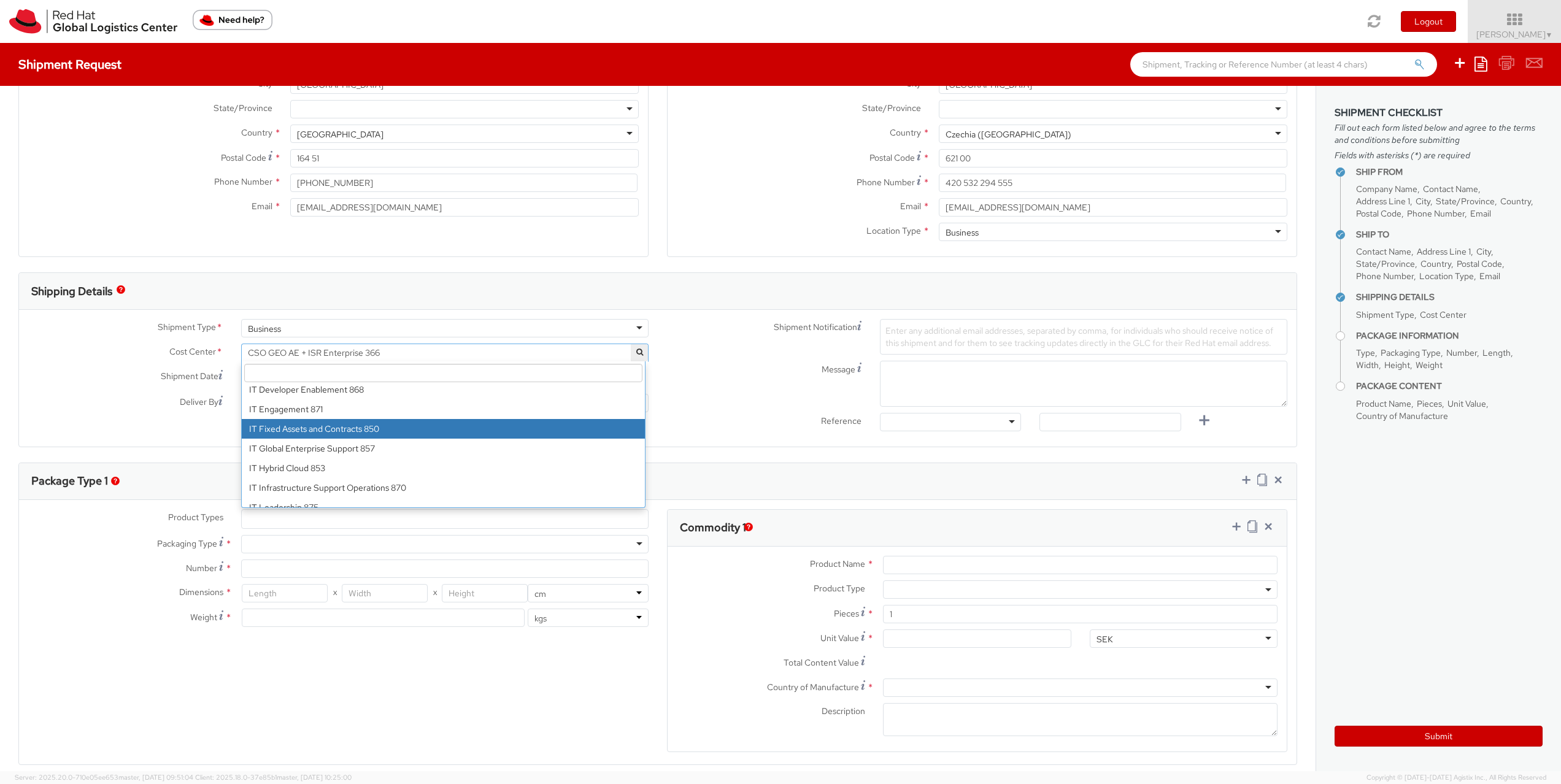
select select "850"
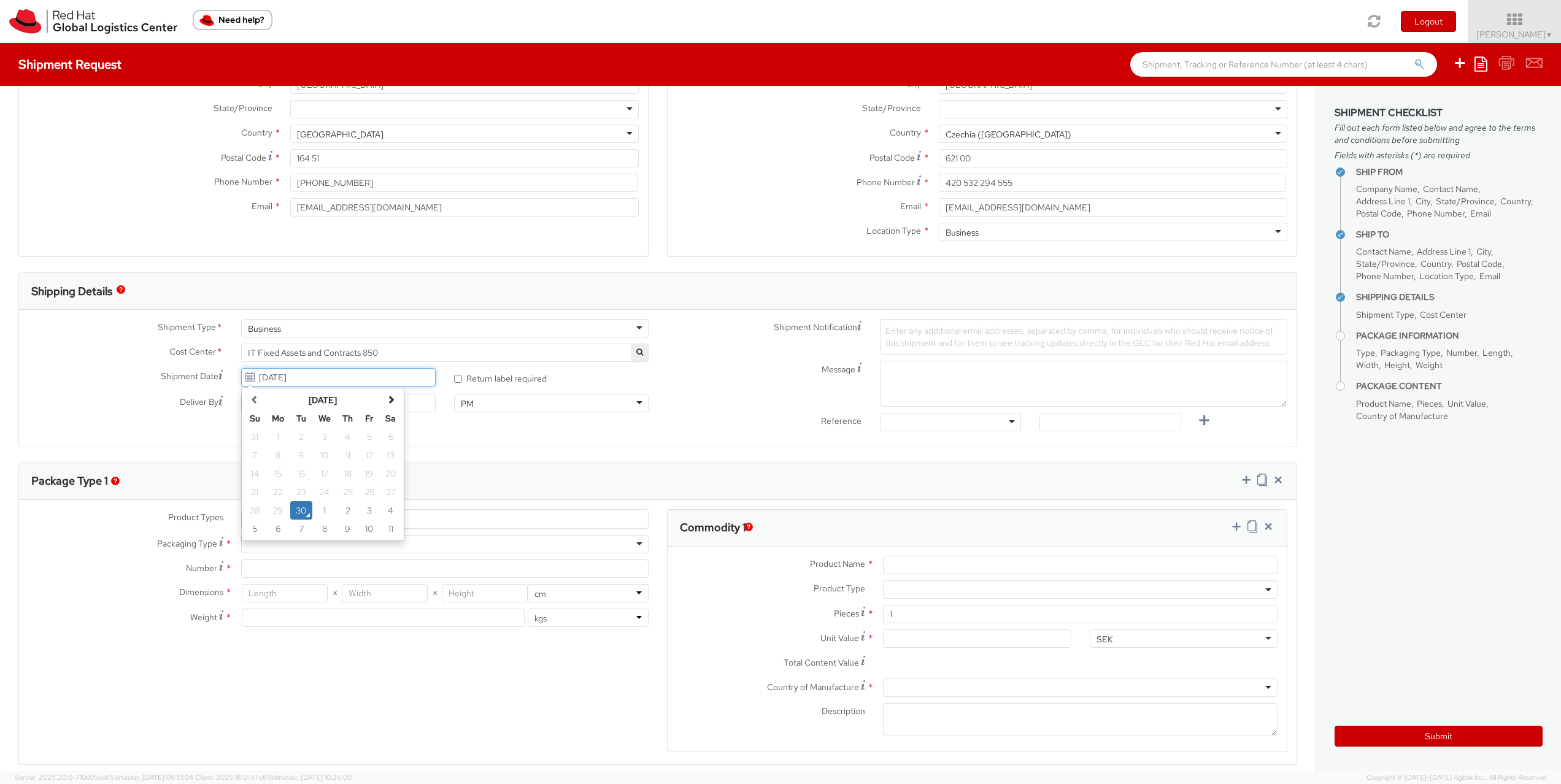
click at [396, 384] on input "09/30/2025" at bounding box center [338, 377] width 194 height 18
click at [327, 508] on td "1" at bounding box center [324, 510] width 24 height 18
type input "10/01/2025"
click at [1005, 424] on div at bounding box center [950, 422] width 141 height 18
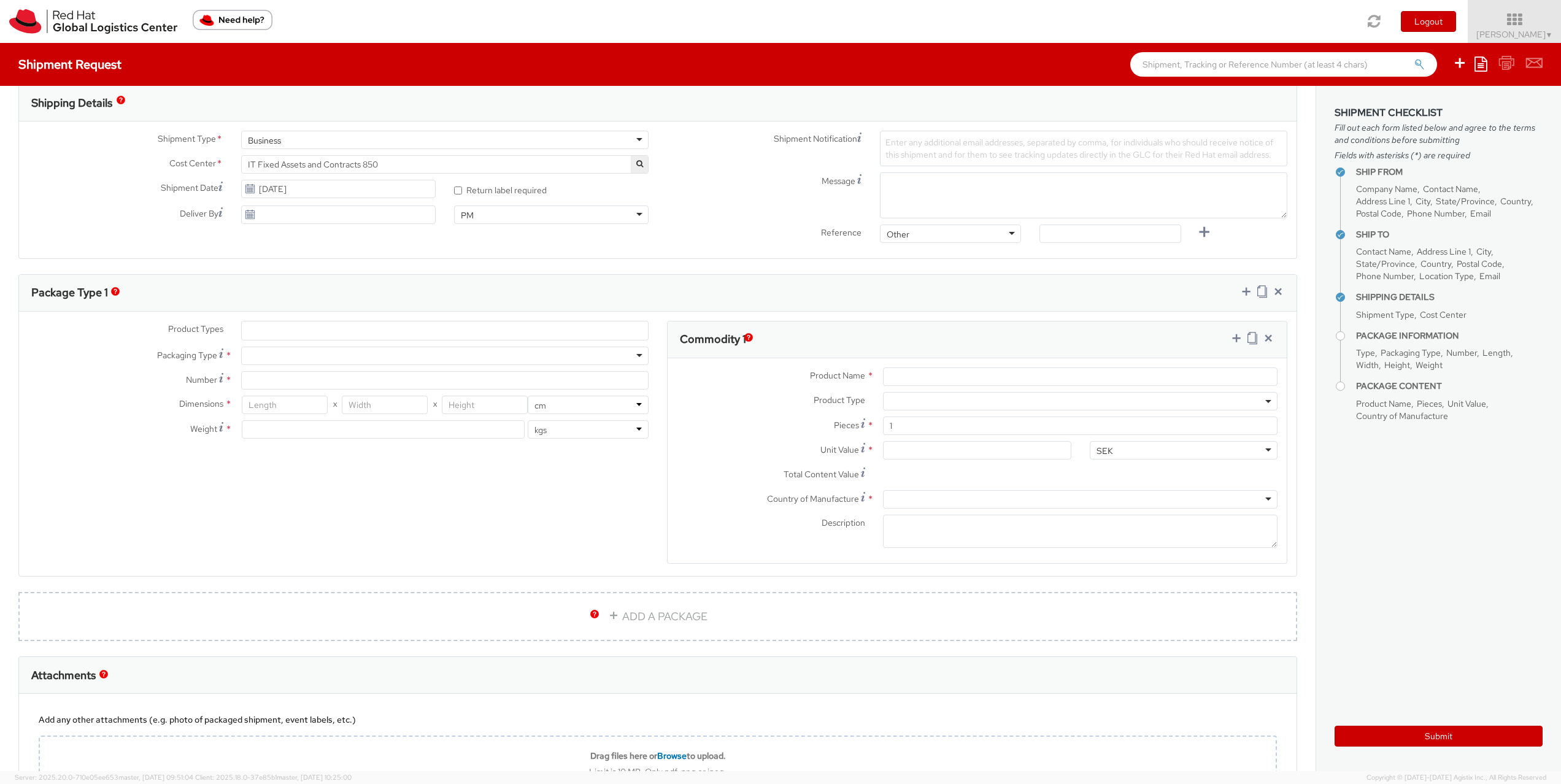
scroll to position [388, 0]
click at [469, 334] on ul at bounding box center [445, 330] width 406 height 18
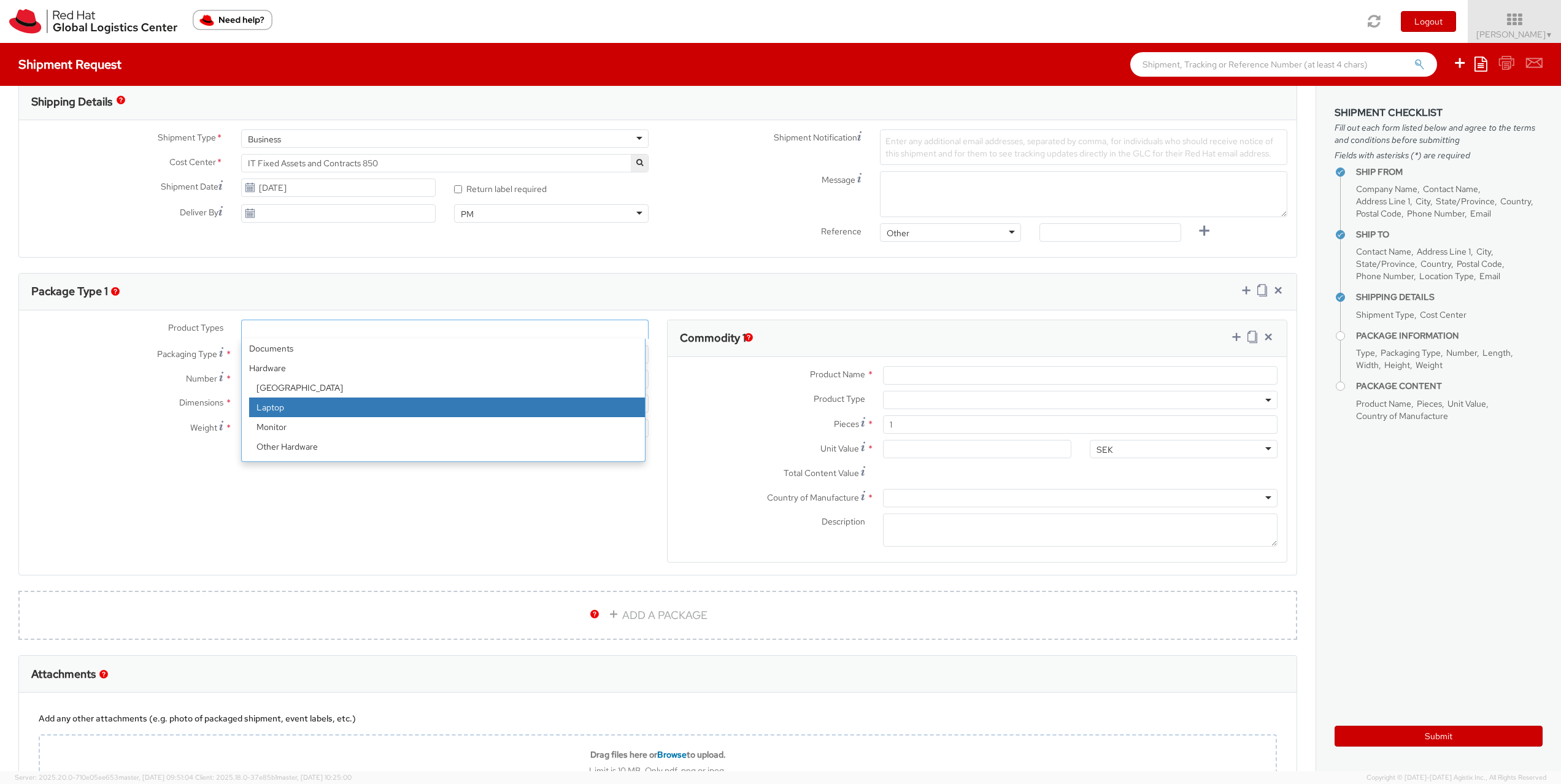
select select "LAPTOP"
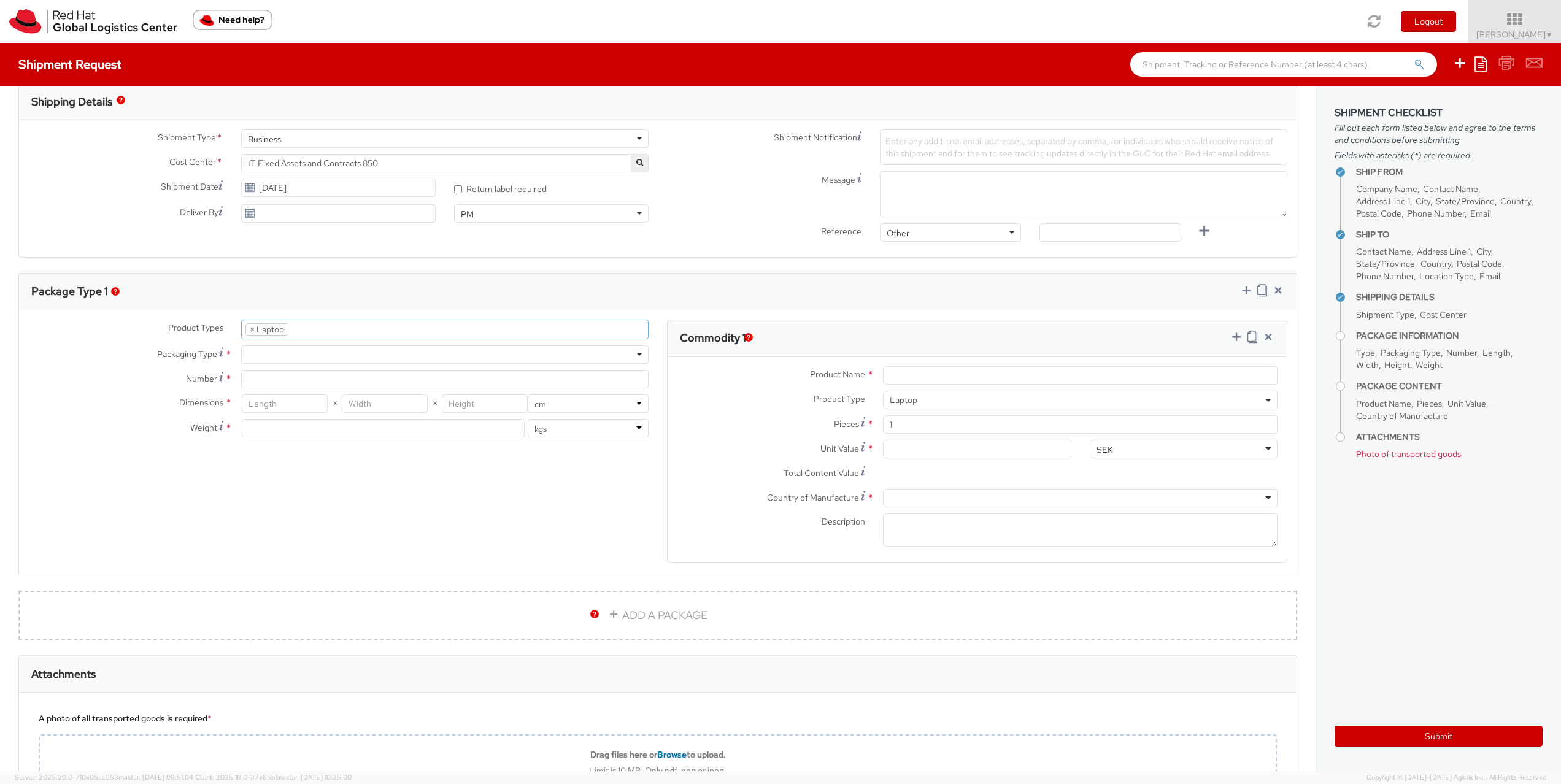
scroll to position [35, 0]
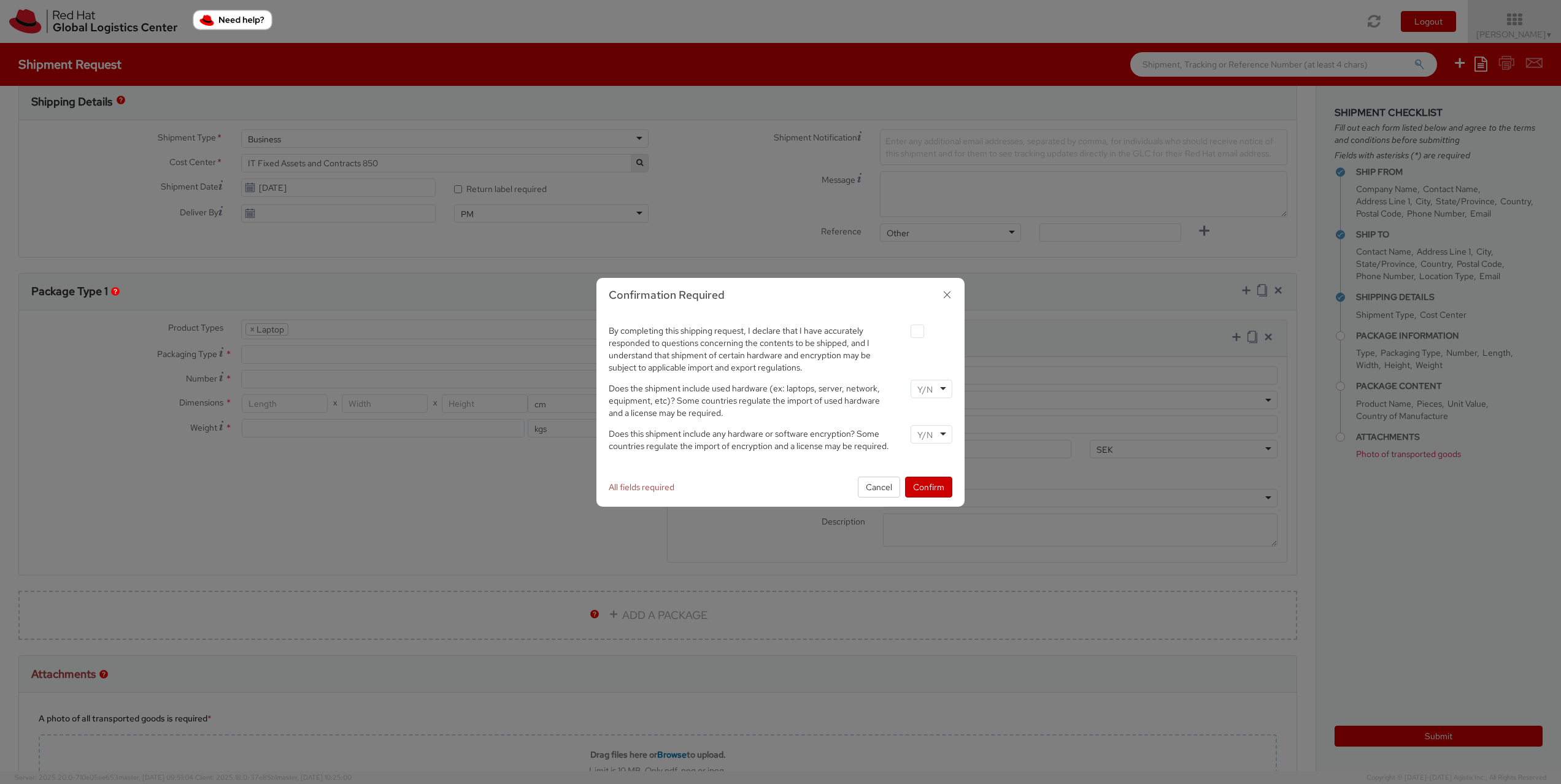
click at [946, 389] on div at bounding box center [931, 389] width 42 height 18
click at [942, 434] on div at bounding box center [931, 434] width 42 height 18
click at [920, 331] on label at bounding box center [917, 331] width 14 height 14
click at [907, 331] on input "checkbox" at bounding box center [903, 331] width 8 height 8
checkbox input "true"
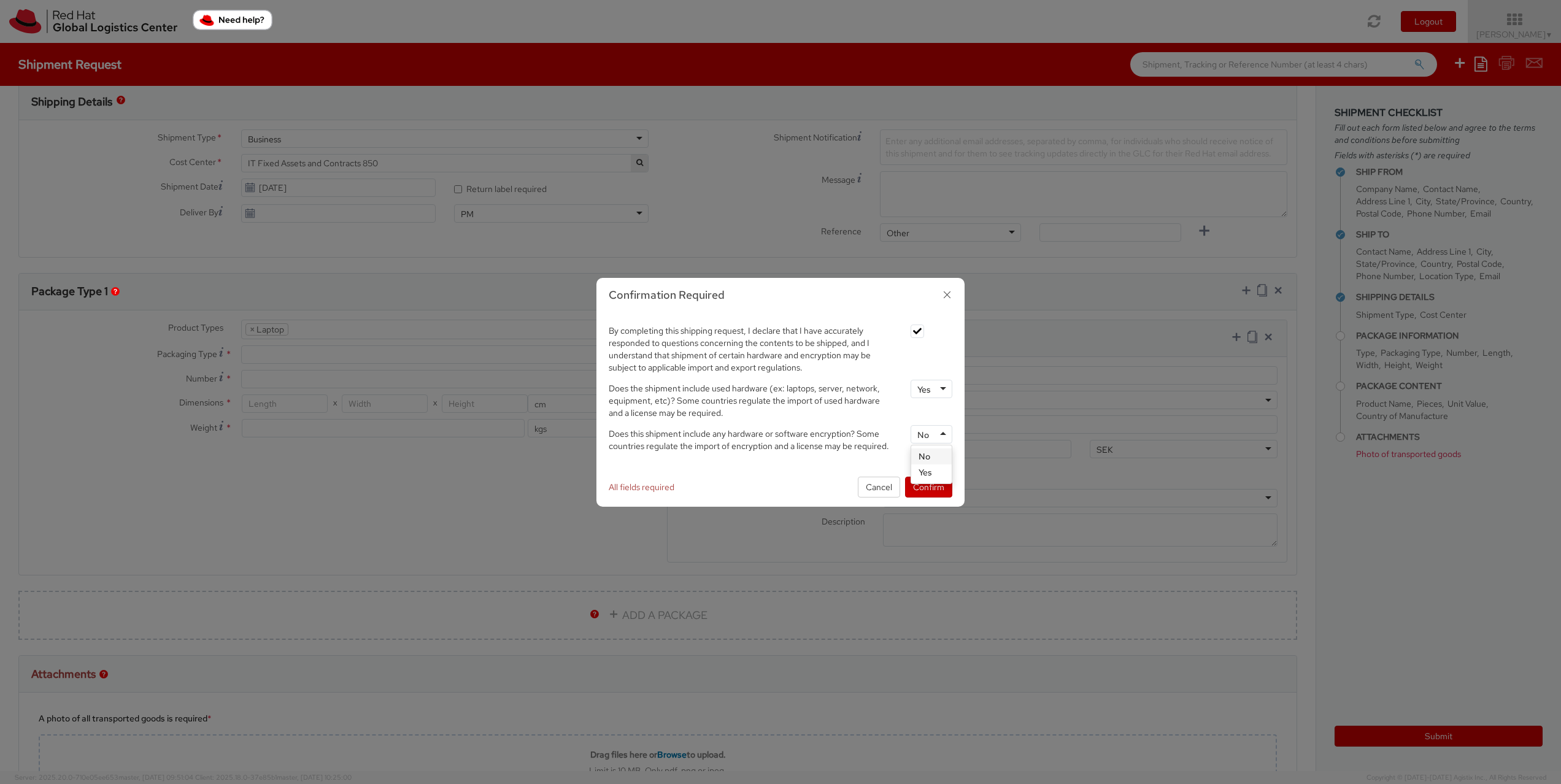
click at [948, 437] on div "No" at bounding box center [931, 434] width 42 height 18
click at [938, 482] on button "Confirm" at bounding box center [929, 487] width 47 height 21
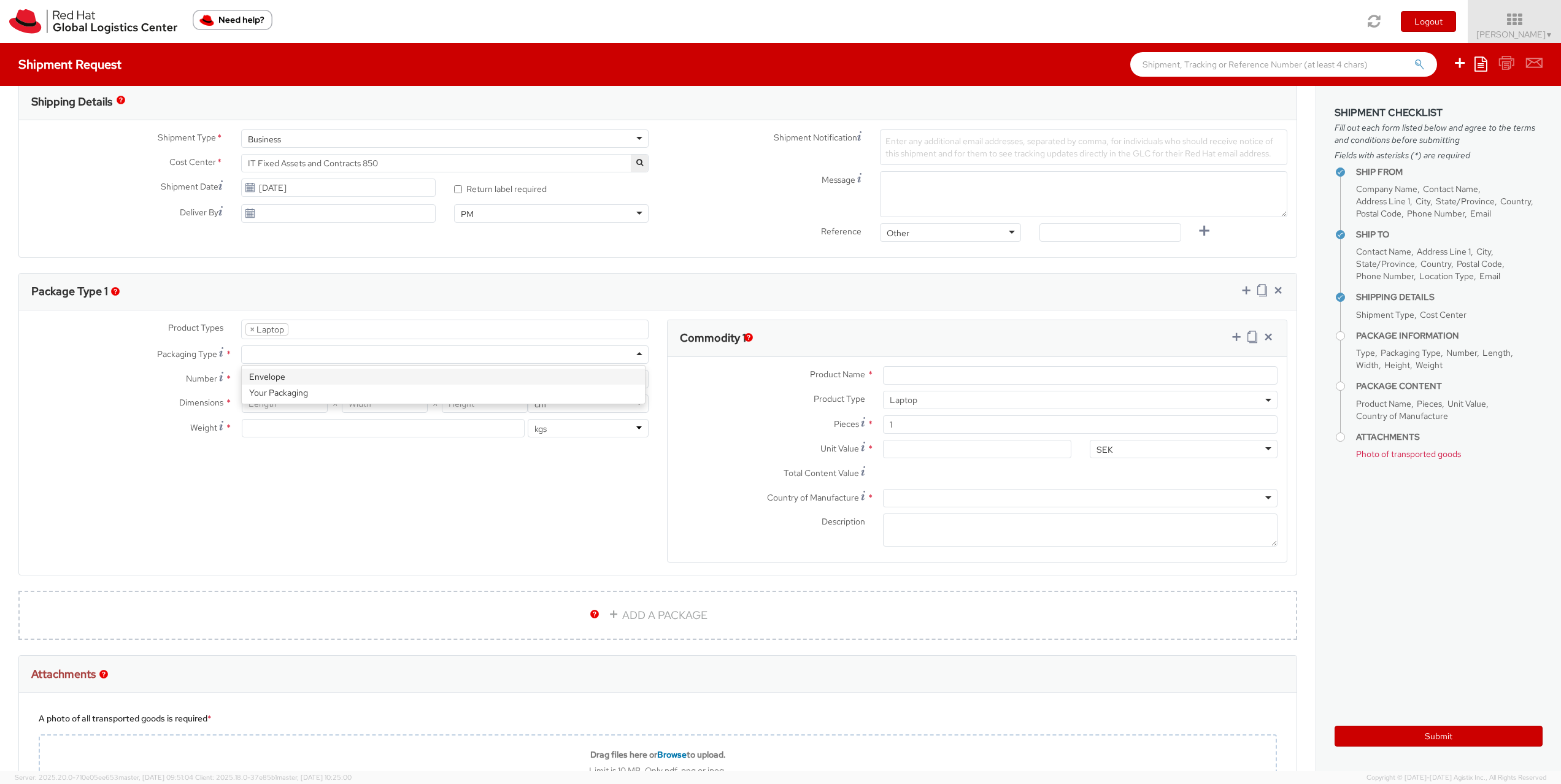
click at [637, 358] on div at bounding box center [445, 355] width 408 height 18
click at [634, 429] on select "lbs kgs" at bounding box center [588, 428] width 121 height 18
click at [528, 419] on select "lbs kgs" at bounding box center [588, 428] width 121 height 18
click at [502, 426] on input "number" at bounding box center [383, 428] width 283 height 18
type input "4"
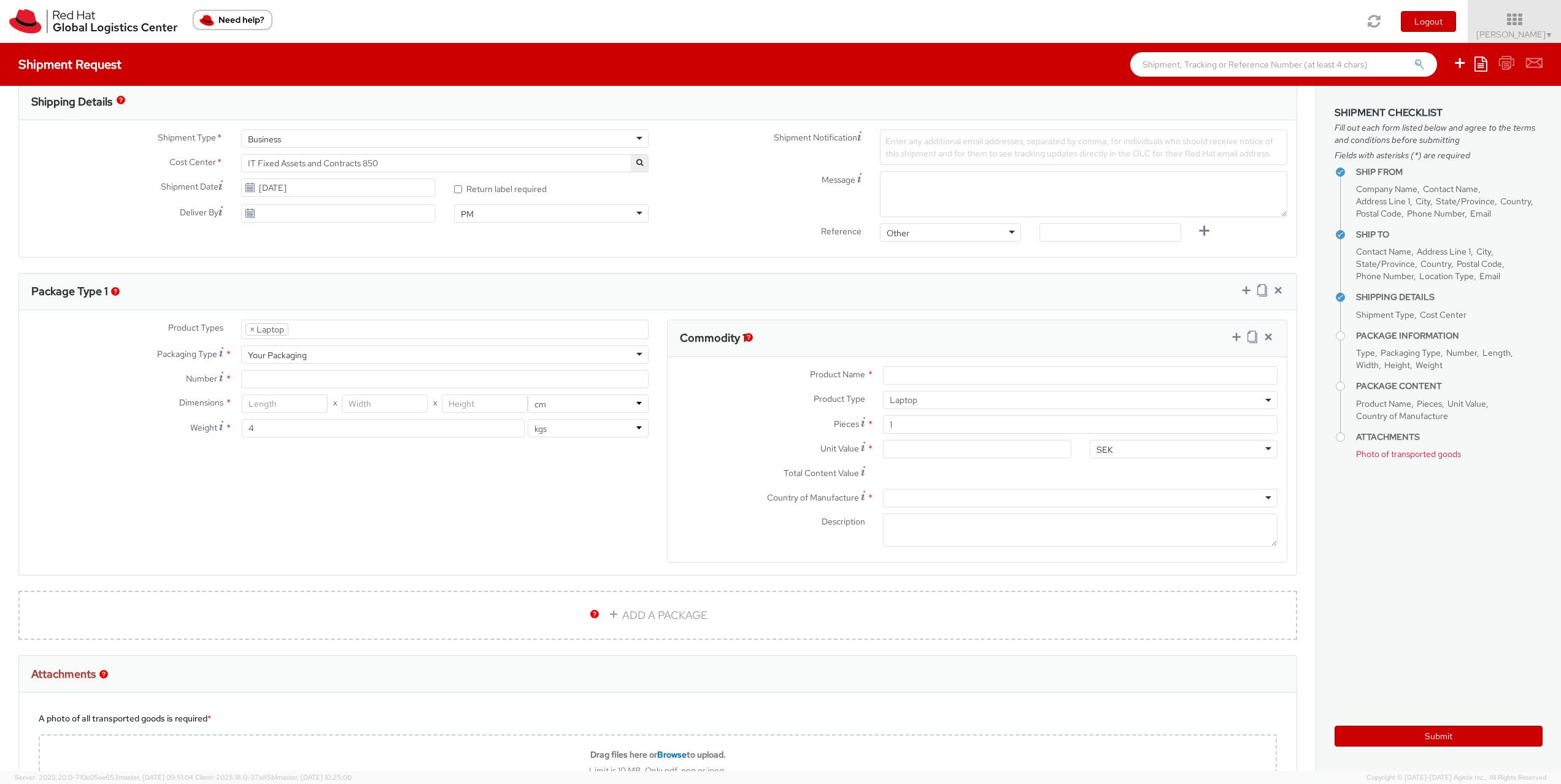
click at [441, 479] on div "Product Types * Documents Docking Station Laptop Monitor Other Hardware Server …" at bounding box center [657, 449] width 1277 height 259
click at [299, 406] on input "number" at bounding box center [285, 404] width 86 height 18
type input "46"
click at [369, 409] on input "number" at bounding box center [385, 404] width 86 height 18
type input "30"
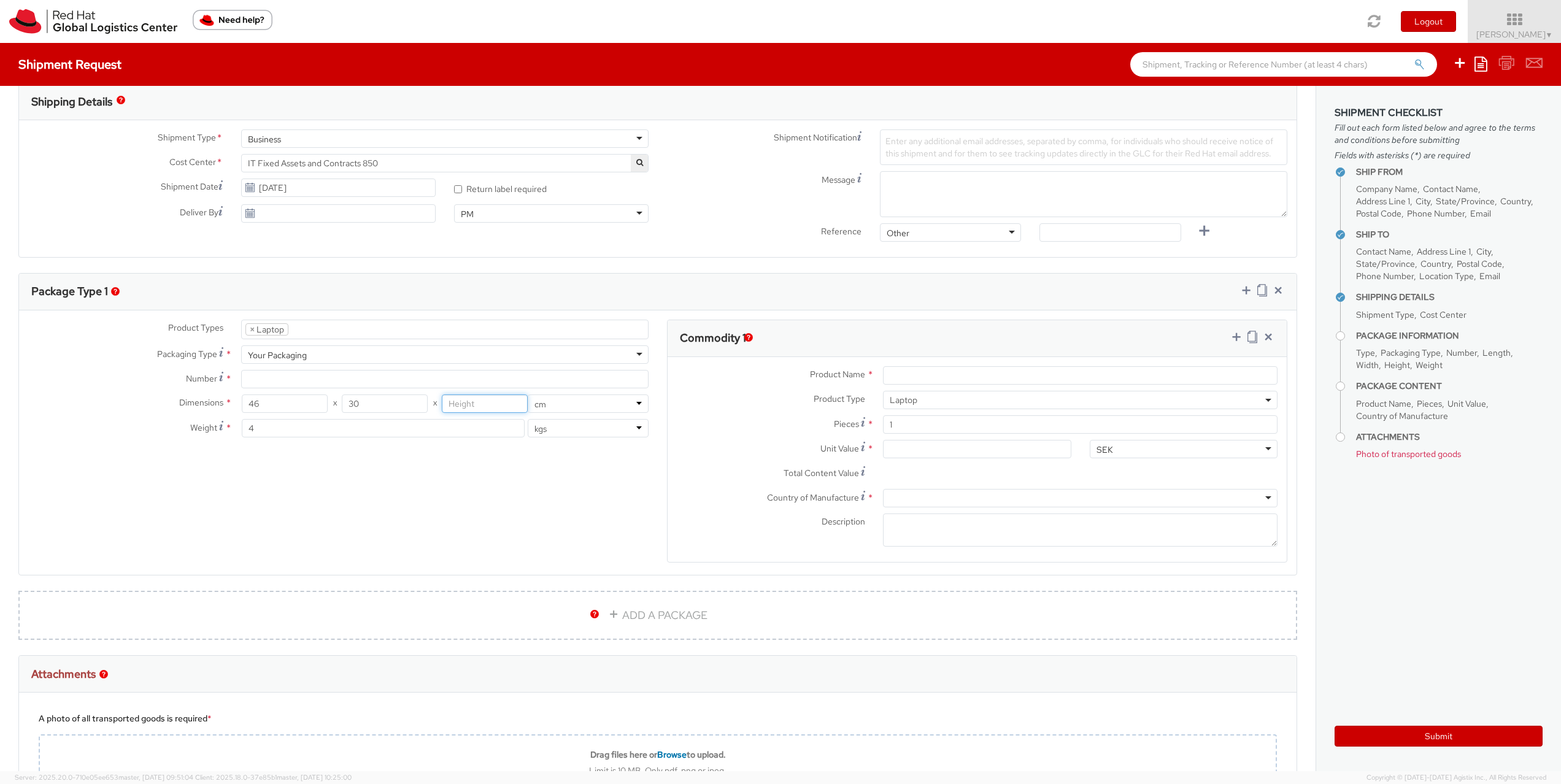
click at [451, 401] on input "number" at bounding box center [485, 404] width 86 height 18
type input "13"
click at [461, 478] on div "Product Types * Documents Docking Station Laptop Monitor Other Hardware Server …" at bounding box center [657, 449] width 1277 height 259
click at [516, 383] on input "Number *" at bounding box center [445, 379] width 408 height 18
type input "1"
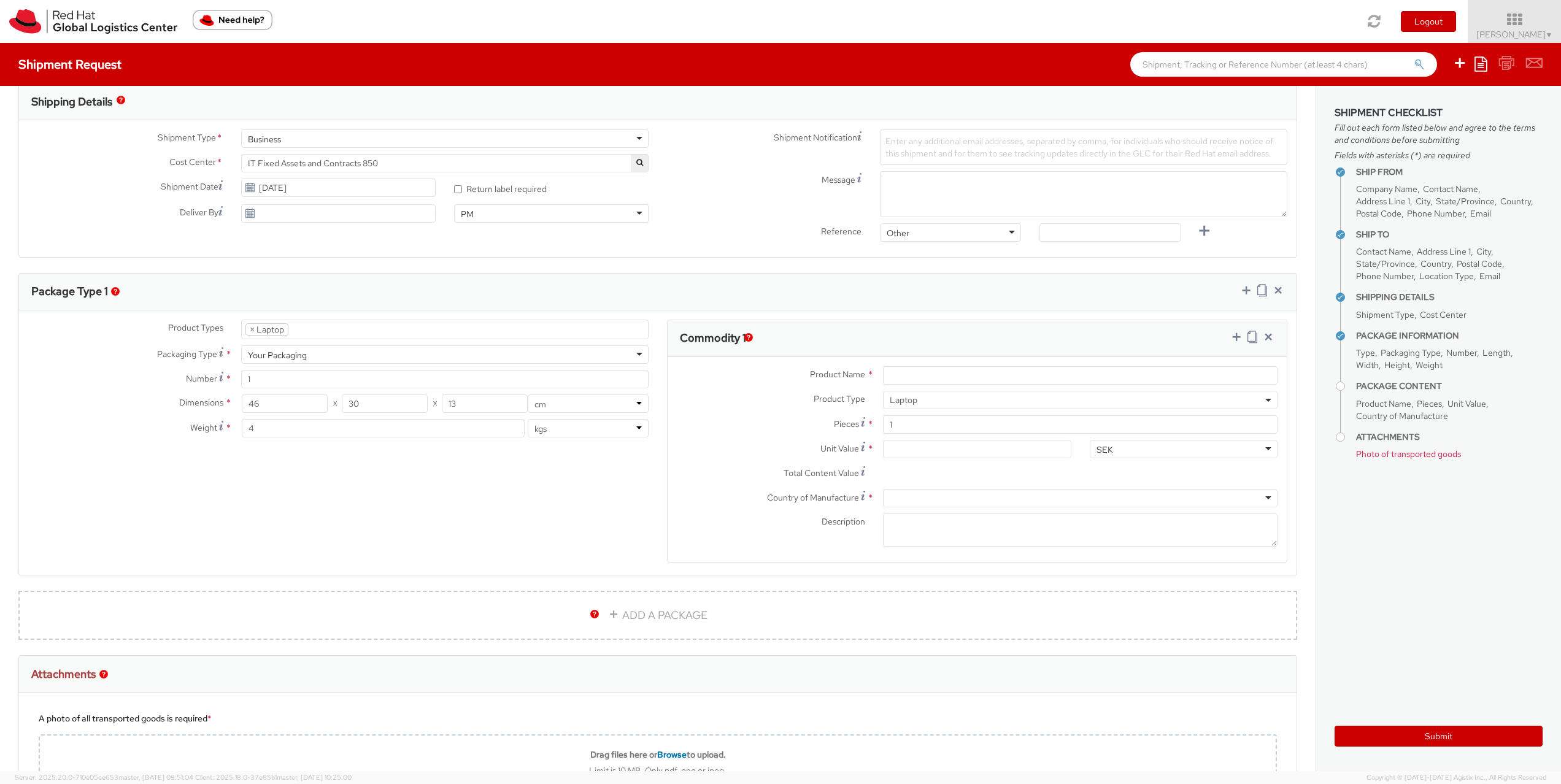
click at [519, 454] on div "Product Types * Documents Docking Station Laptop Monitor Other Hardware Server …" at bounding box center [657, 449] width 1277 height 259
click at [913, 373] on input "Product Name *" at bounding box center [1080, 375] width 395 height 18
click at [939, 371] on input "Product Name *" at bounding box center [1080, 375] width 395 height 18
paste input "Apple 13" MBP"
type input "Apple 13" MBP"
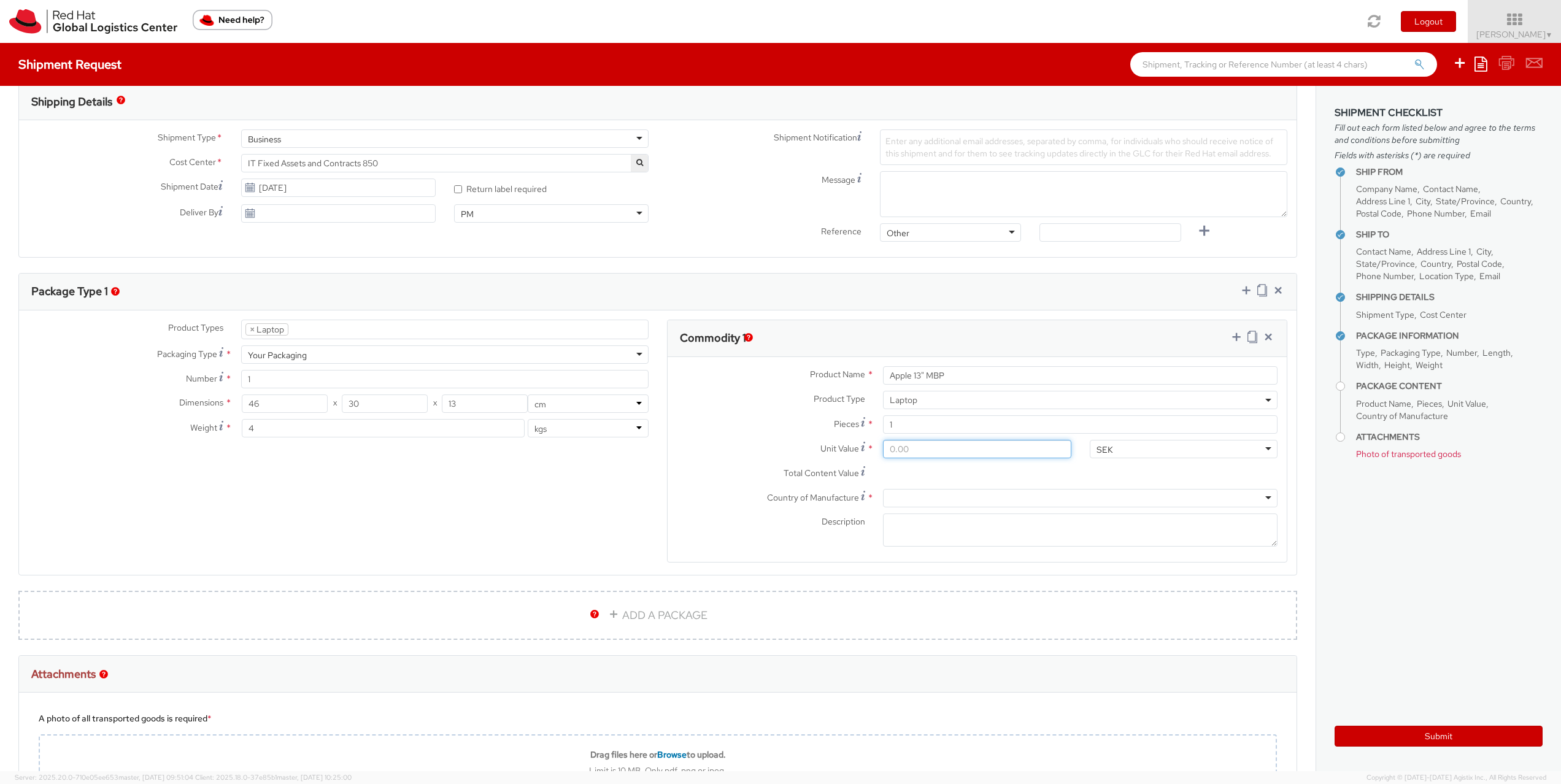
click at [986, 455] on input "Unit Value *" at bounding box center [976, 449] width 188 height 18
drag, startPoint x: 967, startPoint y: 452, endPoint x: 879, endPoint y: 449, distance: 88.1
click at [883, 449] on input "Unit Value *" at bounding box center [976, 449] width 188 height 18
type input "5.00"
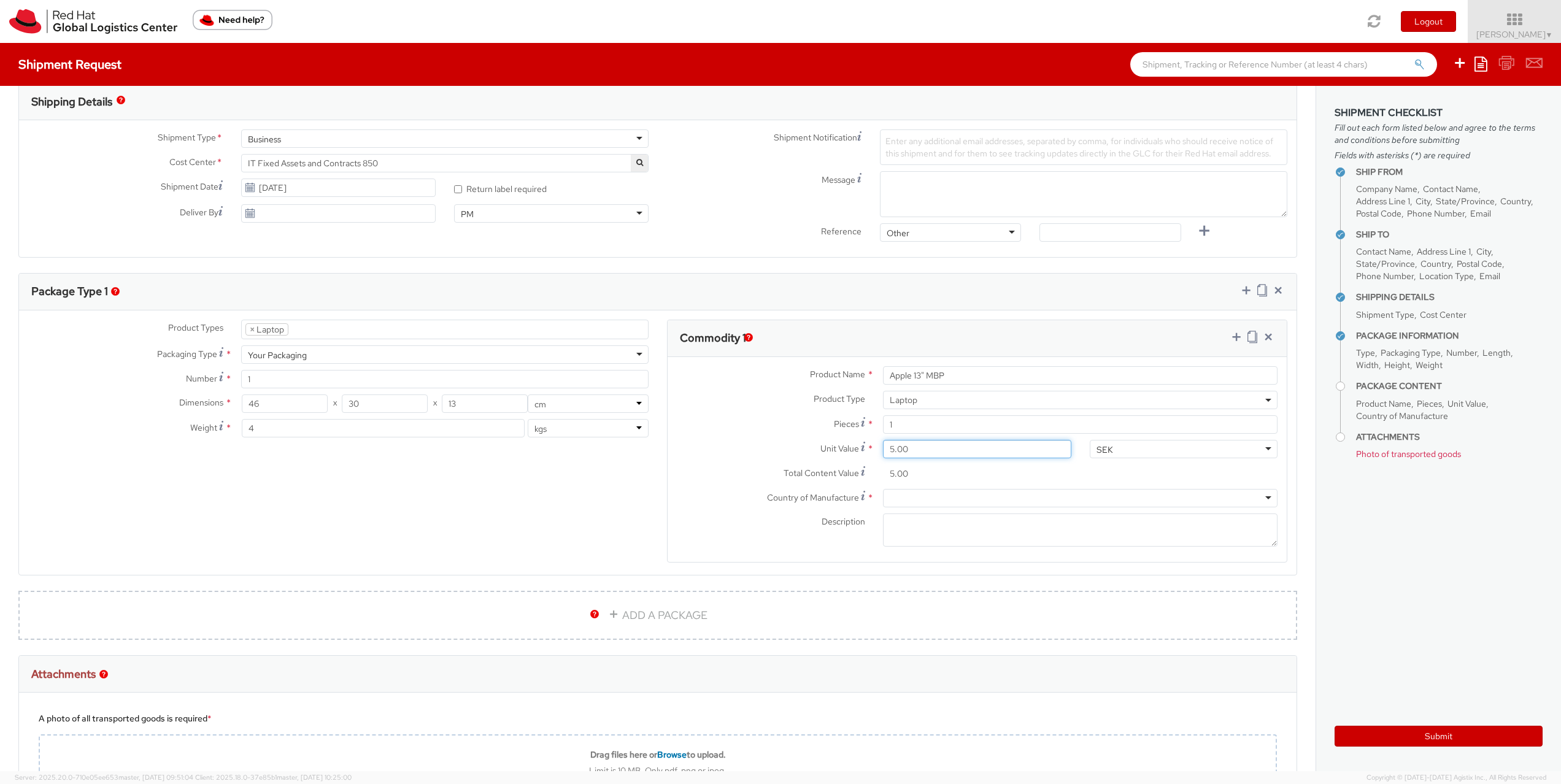
type input "50.00"
type input "500.00"
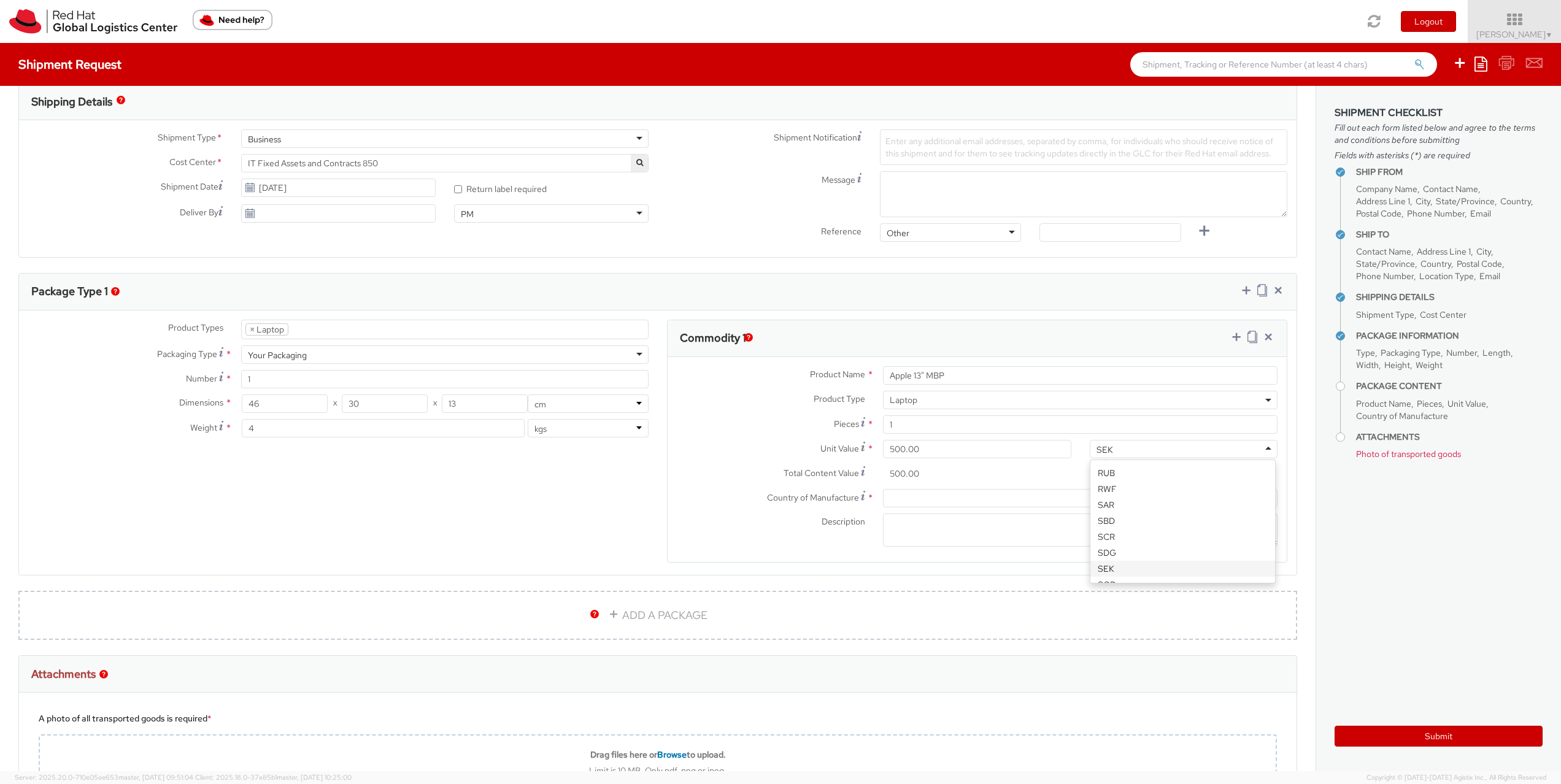
click at [1163, 454] on div "SEK" at bounding box center [1184, 449] width 188 height 18
click at [1003, 499] on div at bounding box center [1080, 498] width 395 height 18
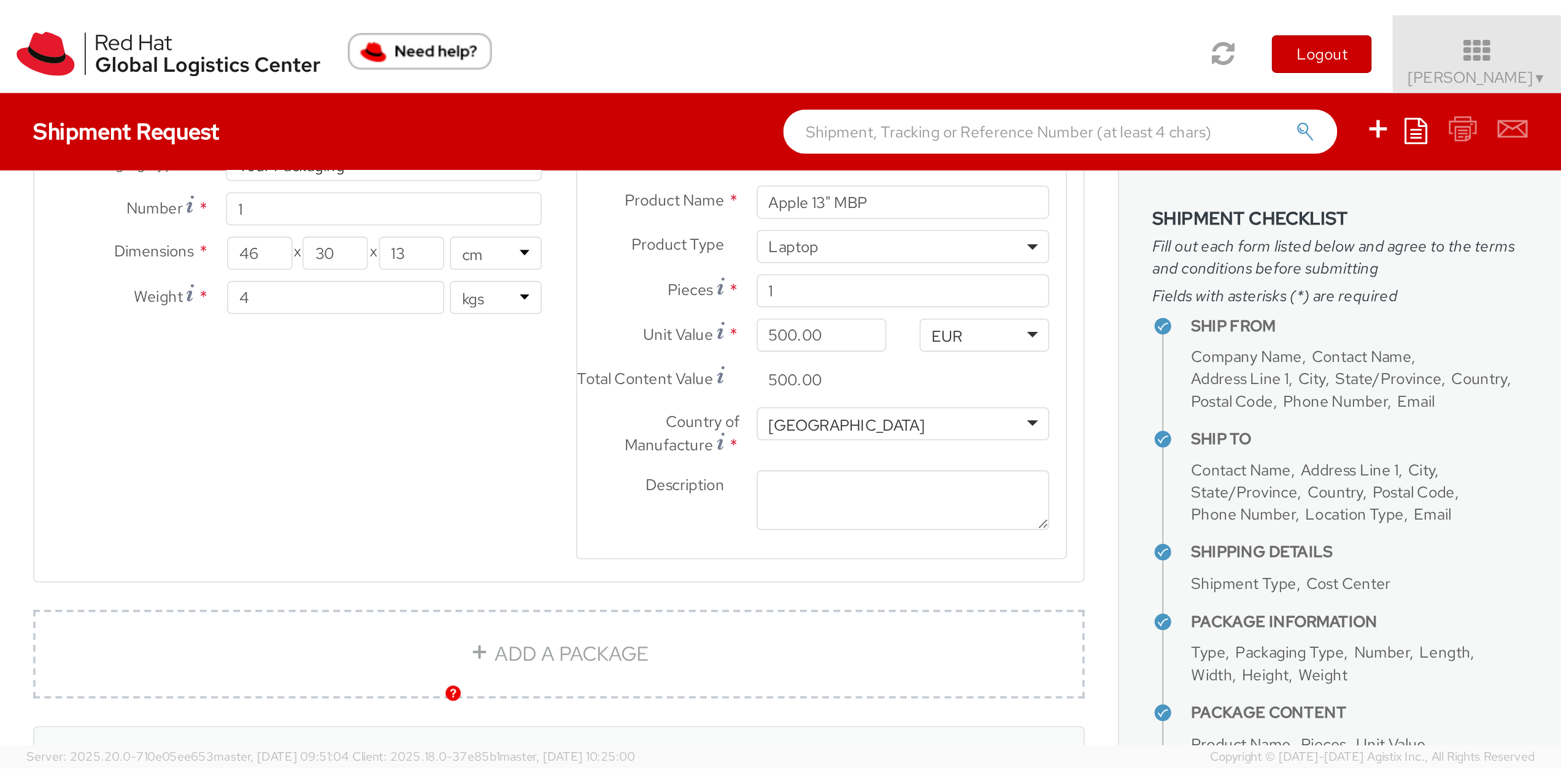
scroll to position [610, 0]
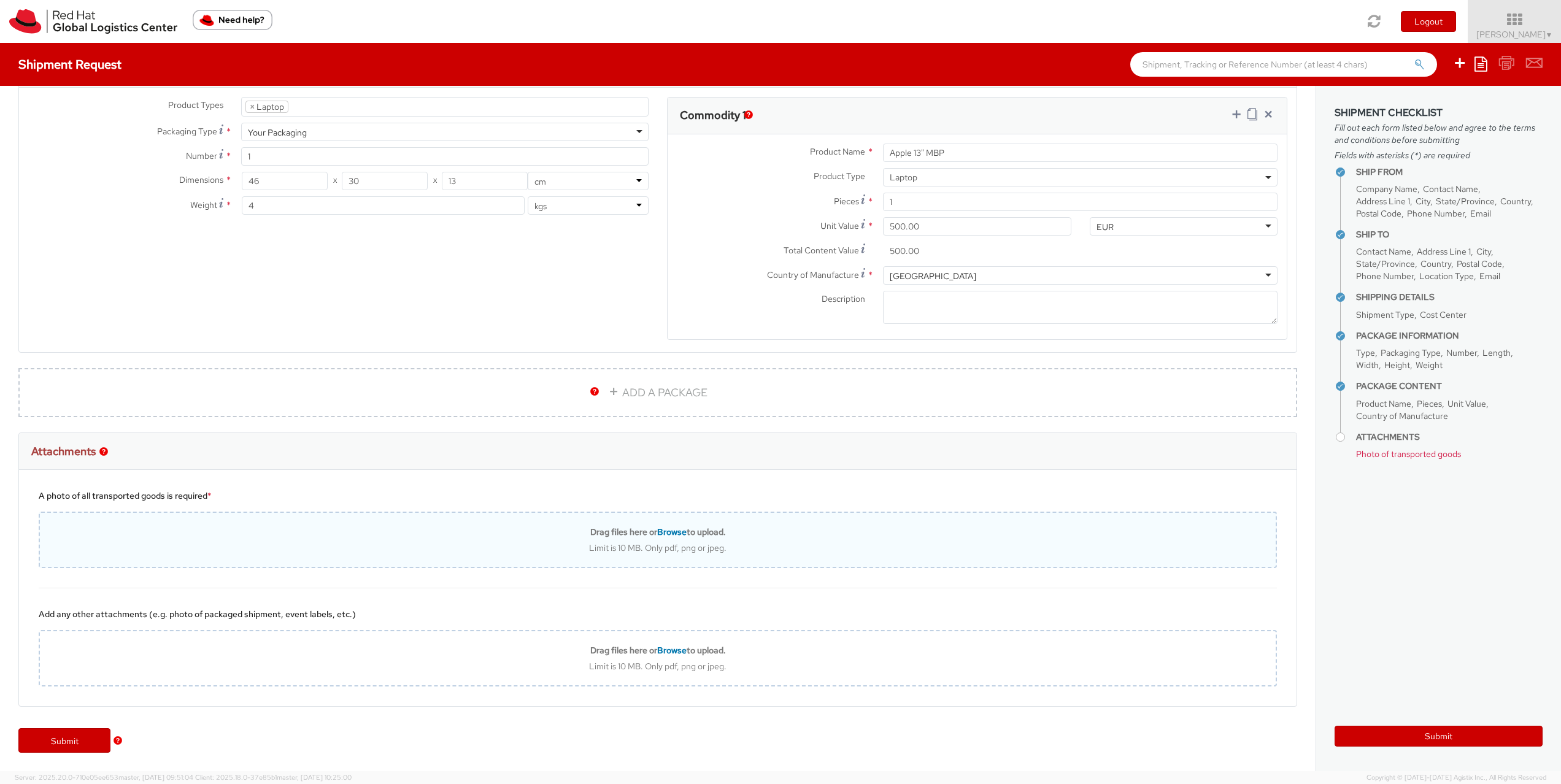
click at [669, 531] on span "Browse" at bounding box center [672, 531] width 29 height 11
type input "C:\fakepath\IMG_4987.jpg"
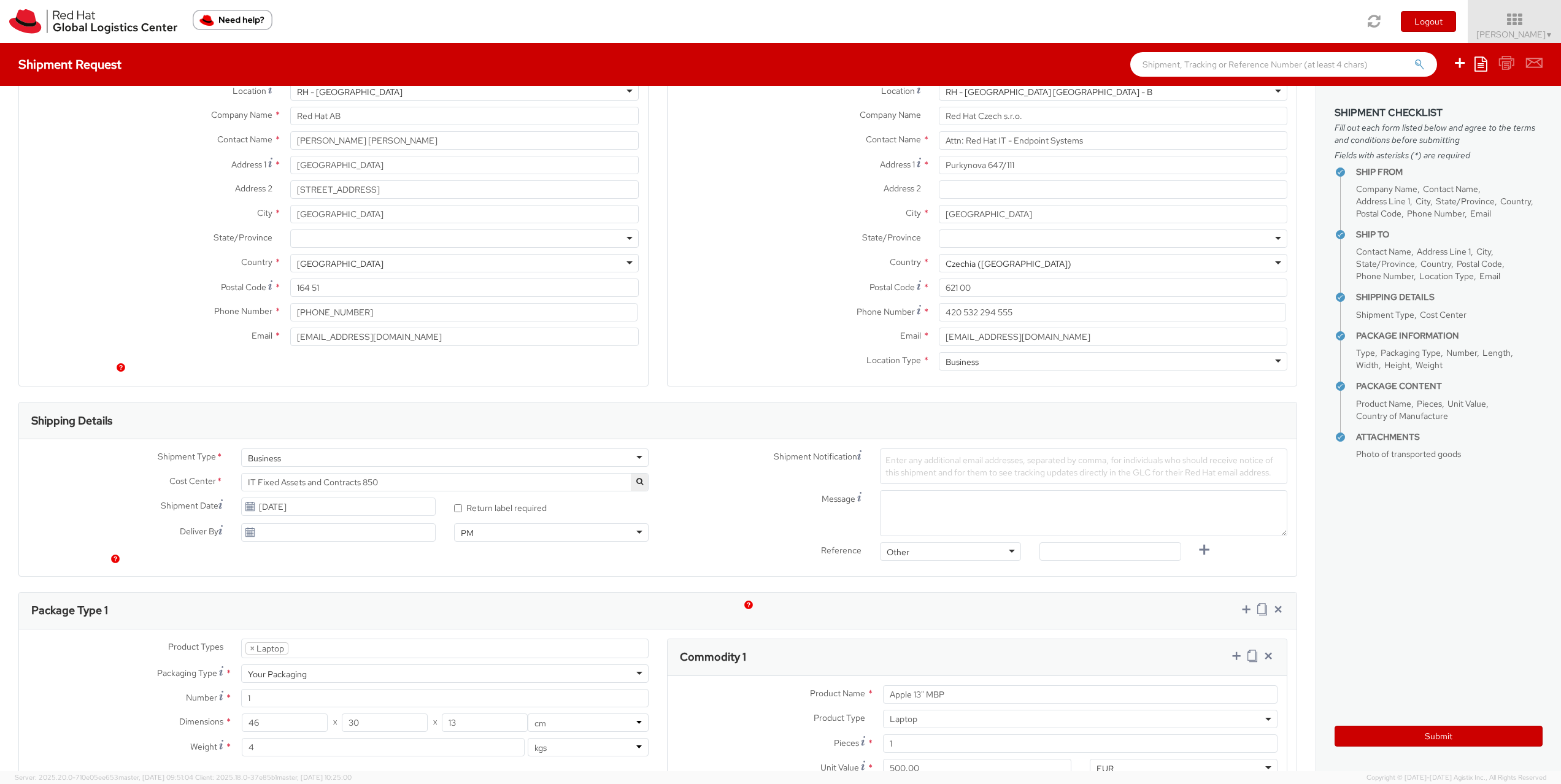
scroll to position [0, 0]
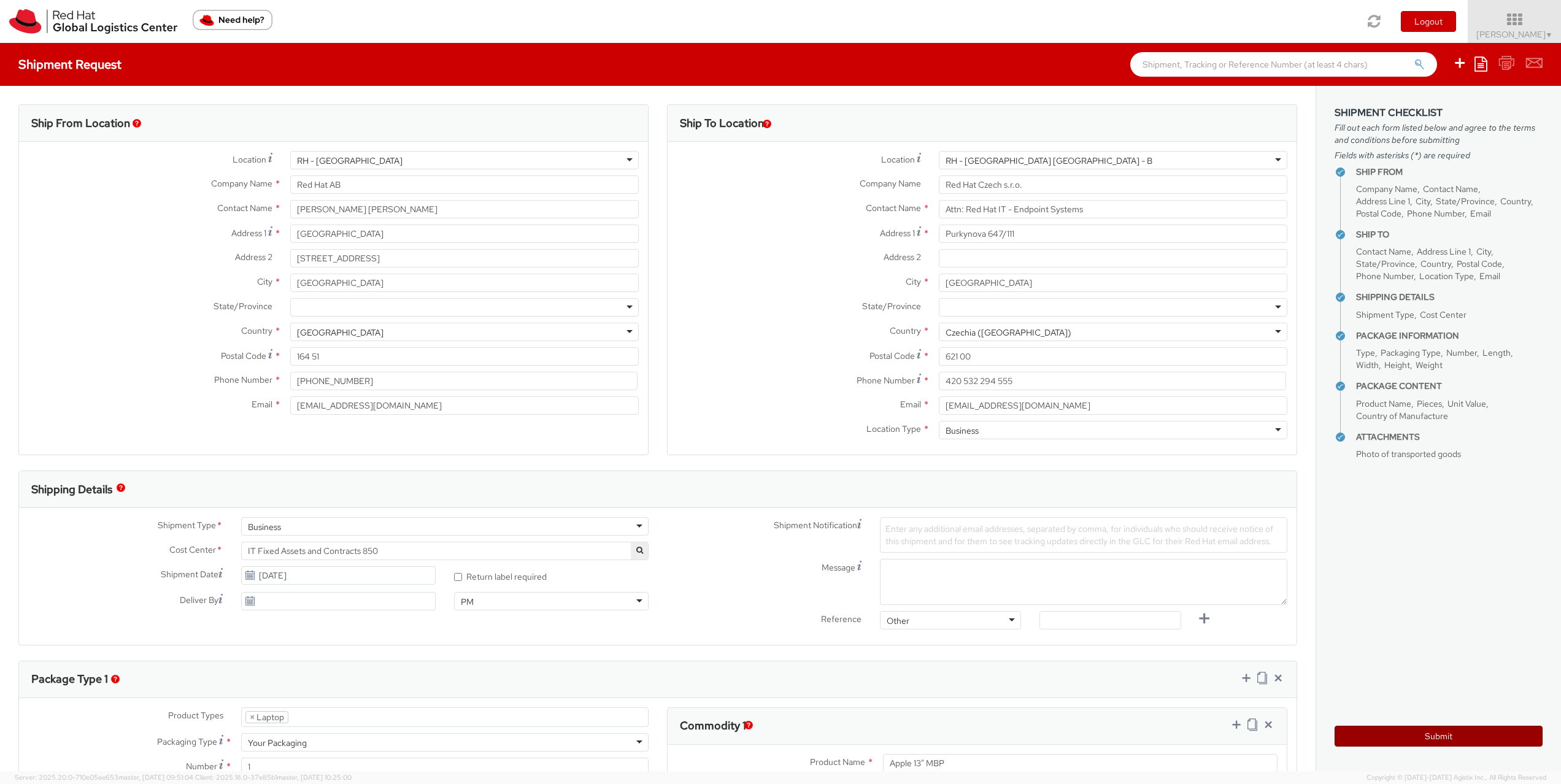
click at [1440, 737] on button "Submit" at bounding box center [1438, 736] width 208 height 21
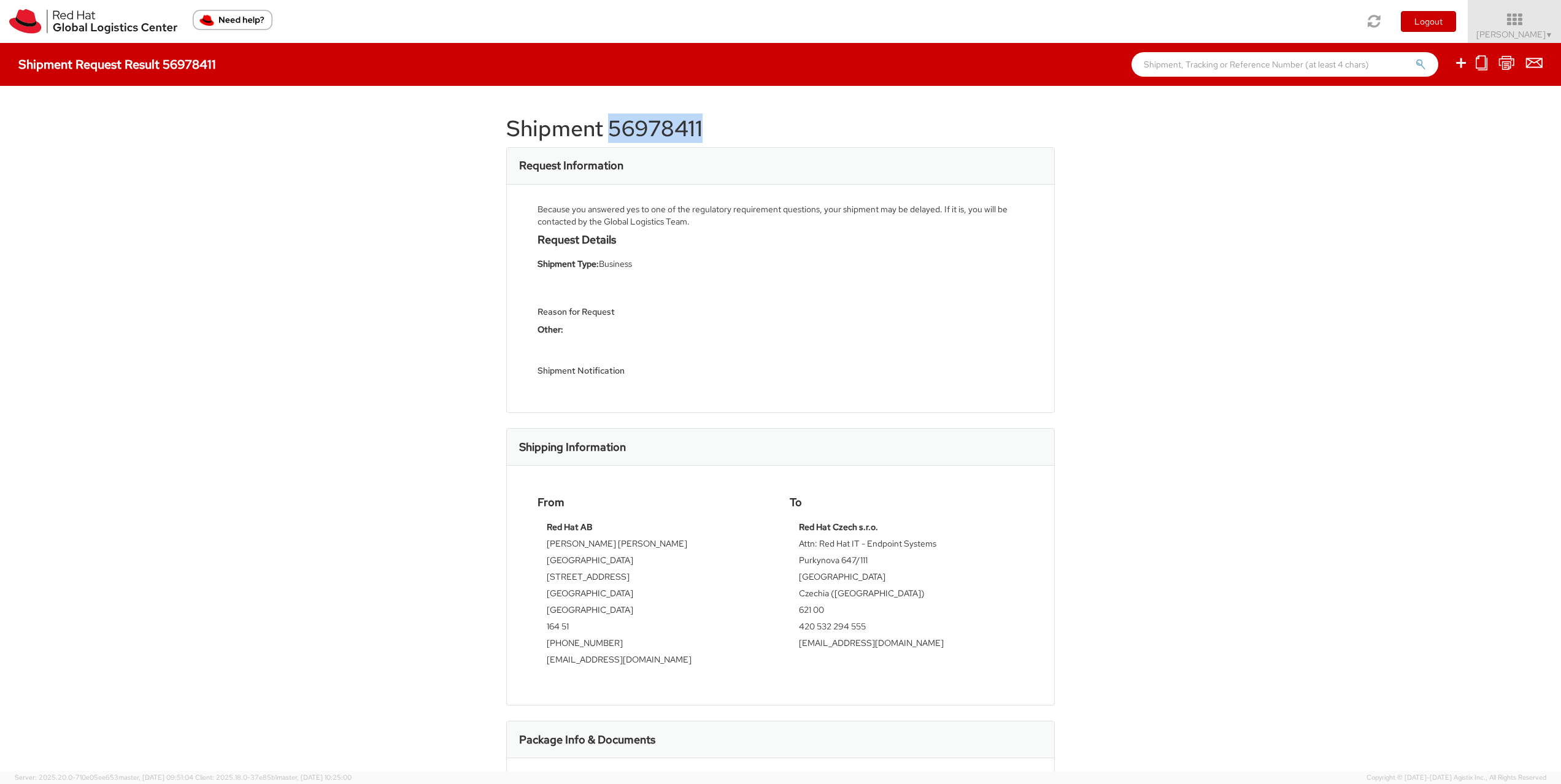
drag, startPoint x: 607, startPoint y: 129, endPoint x: 698, endPoint y: 127, distance: 91.0
click at [698, 127] on h1 "Shipment 56978411" at bounding box center [780, 129] width 548 height 24
copy h1 "56978411"
